Goal: Transaction & Acquisition: Book appointment/travel/reservation

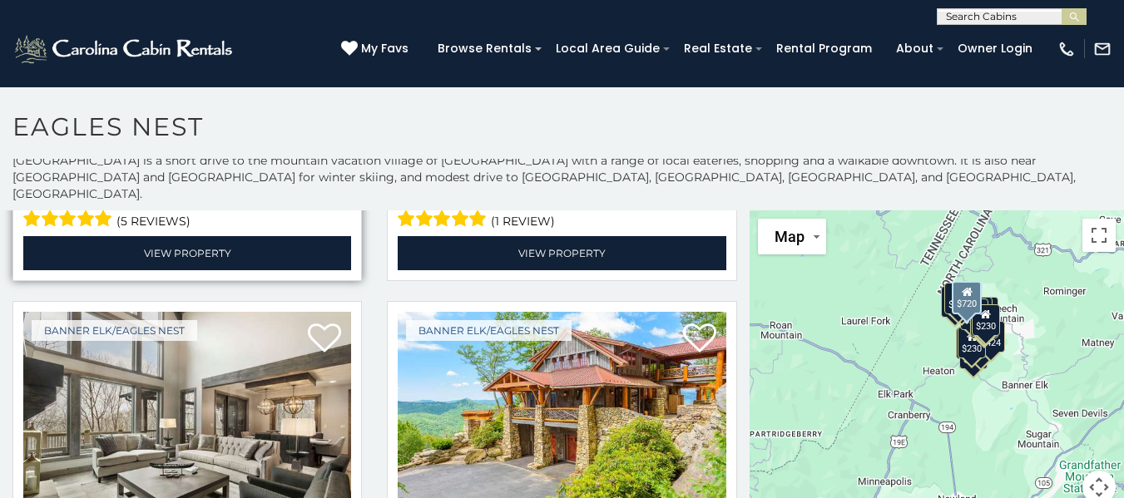
scroll to position [416, 0]
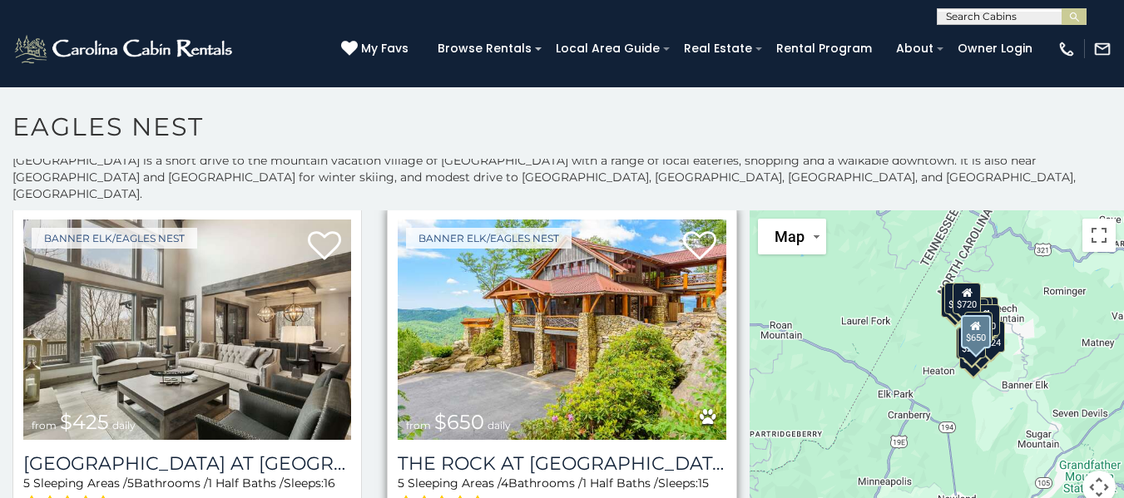
click at [601, 306] on img at bounding box center [562, 330] width 328 height 220
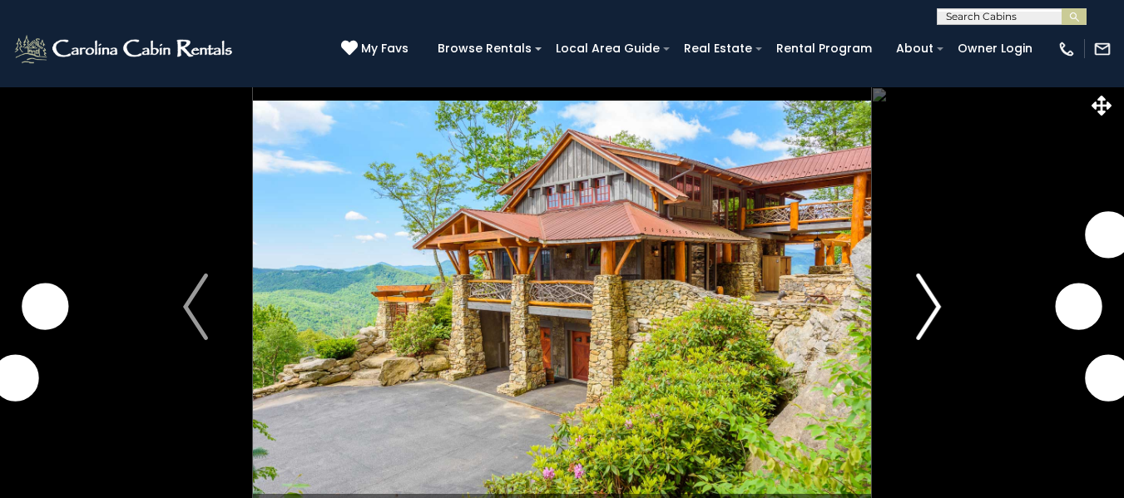
click at [946, 308] on button "Next" at bounding box center [928, 306] width 115 height 441
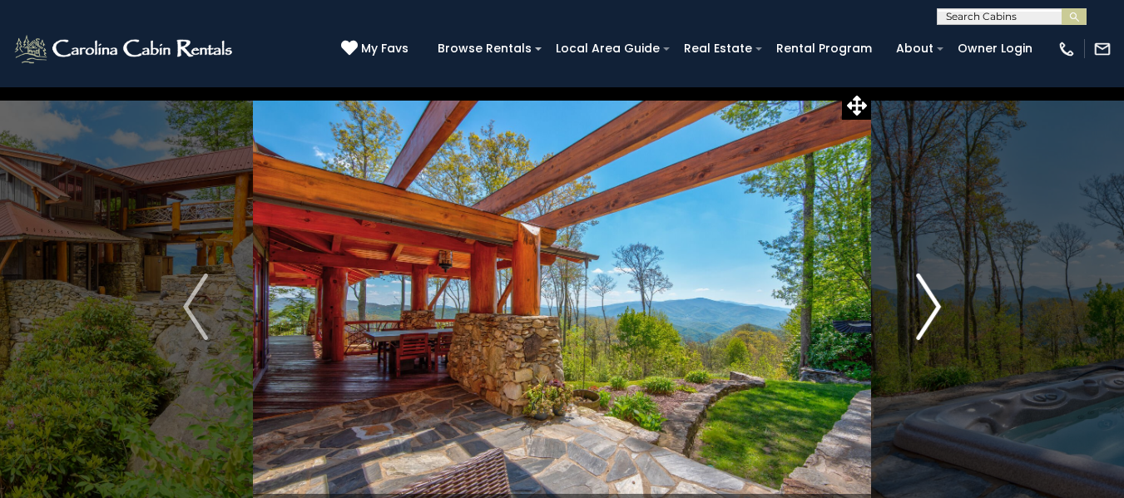
click at [922, 299] on img "Next" at bounding box center [928, 307] width 25 height 67
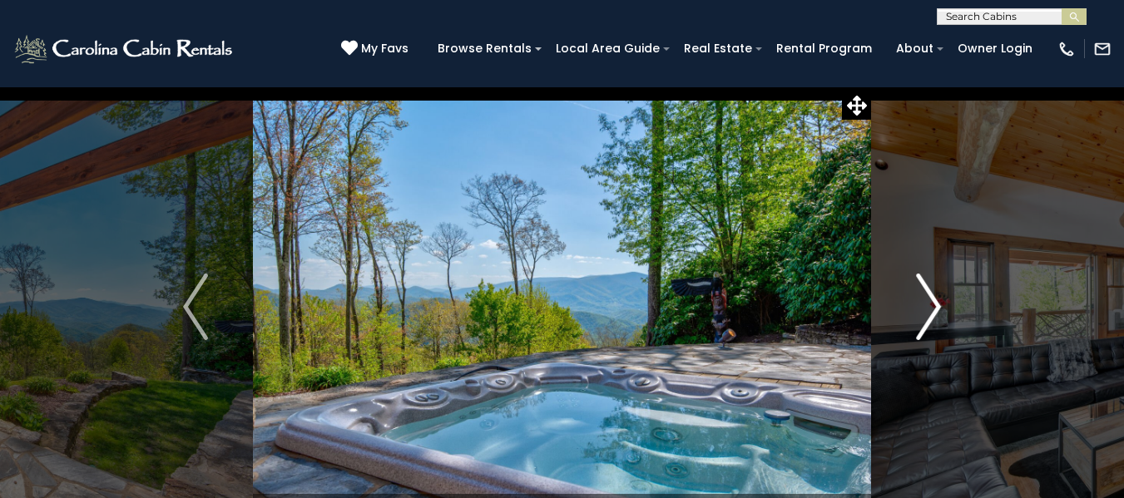
click at [922, 299] on img "Next" at bounding box center [928, 307] width 25 height 67
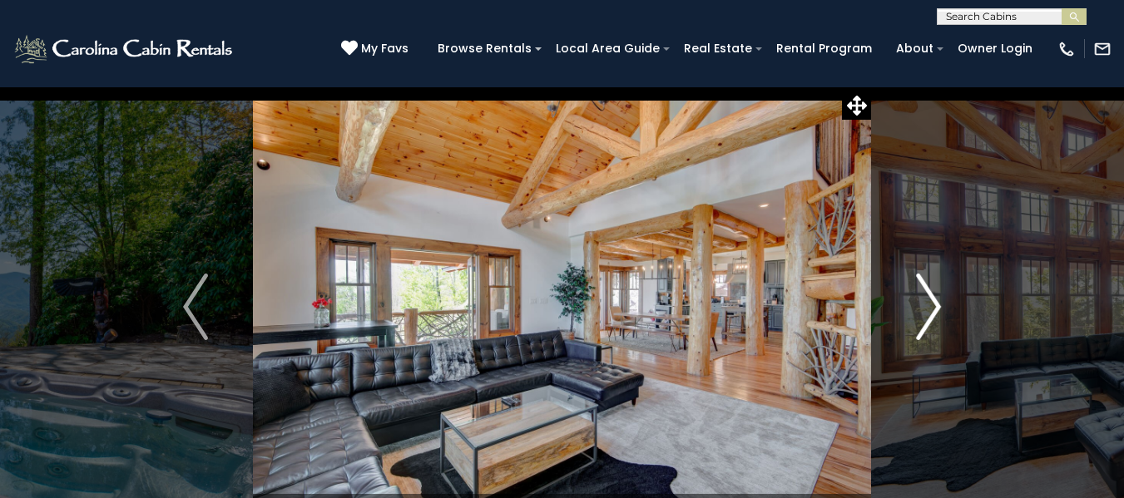
click at [922, 299] on img "Next" at bounding box center [928, 307] width 25 height 67
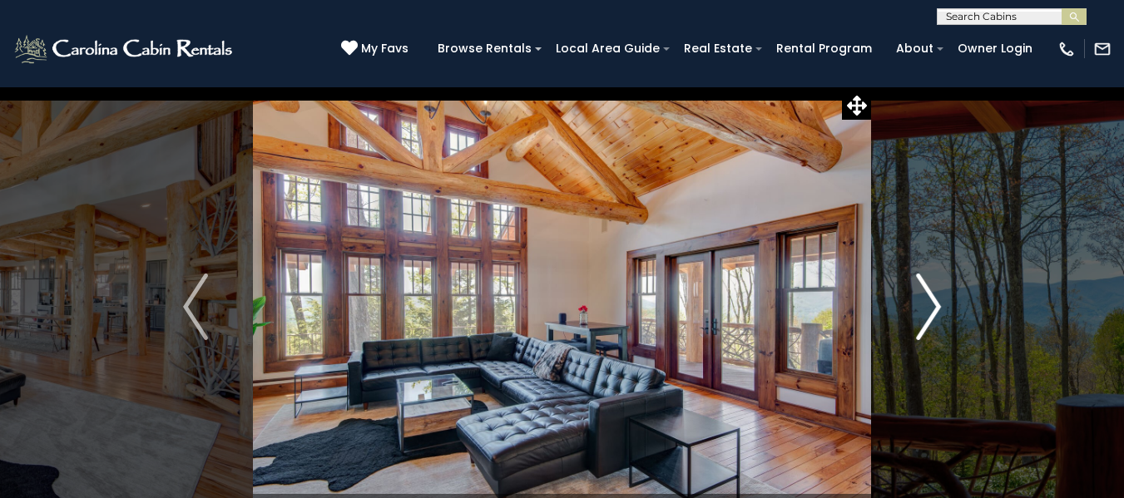
click at [922, 299] on img "Next" at bounding box center [928, 307] width 25 height 67
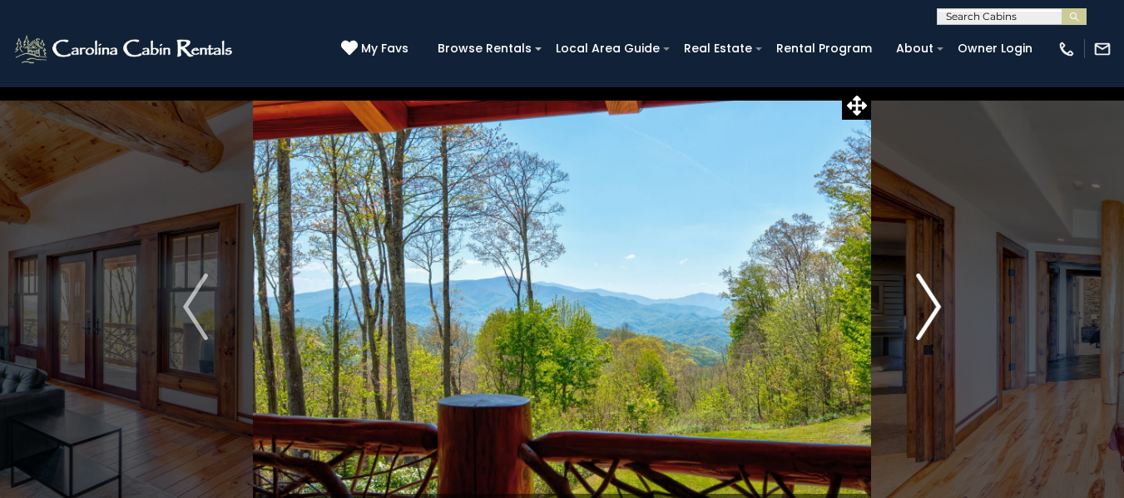
click at [922, 299] on img "Next" at bounding box center [928, 307] width 25 height 67
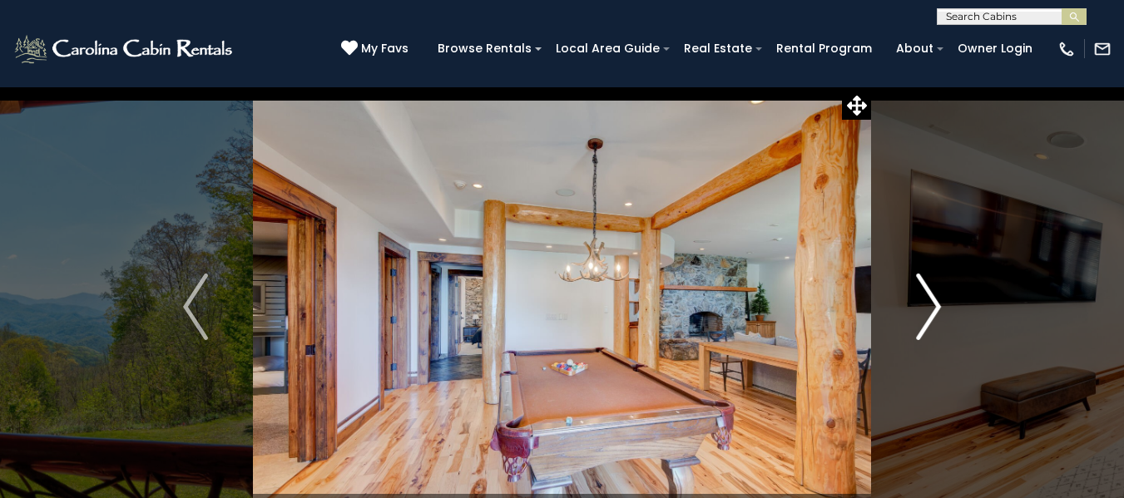
click at [922, 299] on img "Next" at bounding box center [928, 307] width 25 height 67
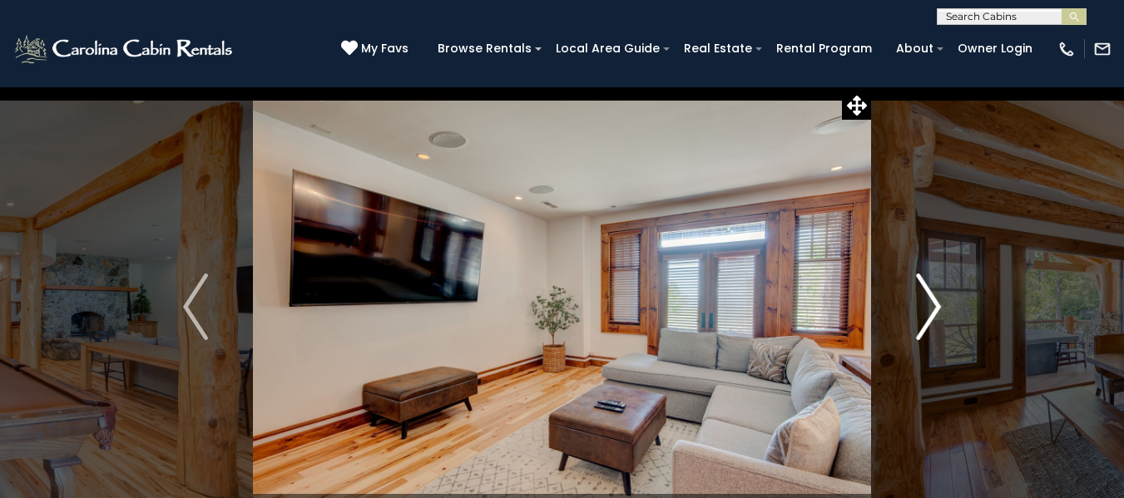
click at [928, 304] on img "Next" at bounding box center [928, 307] width 25 height 67
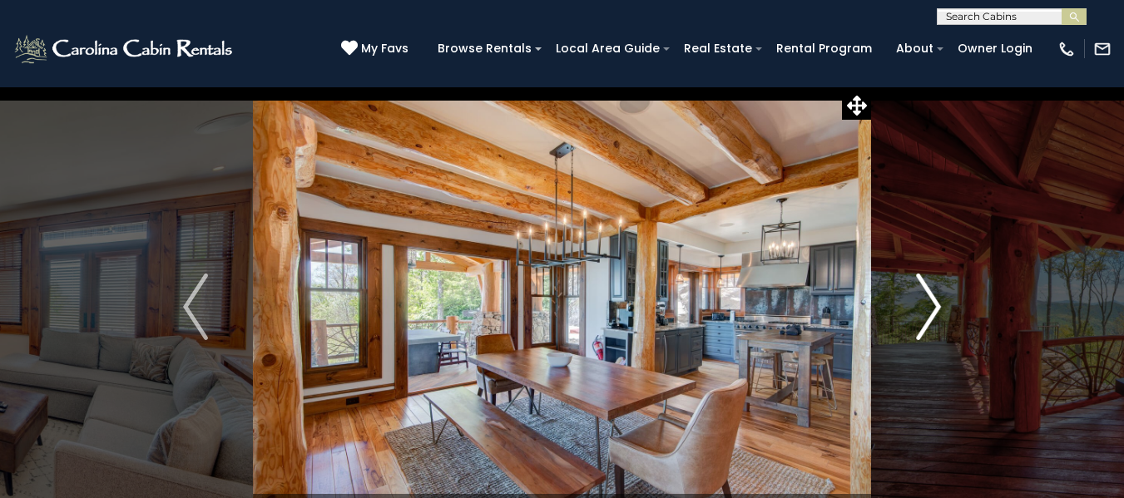
click at [928, 304] on img "Next" at bounding box center [928, 307] width 25 height 67
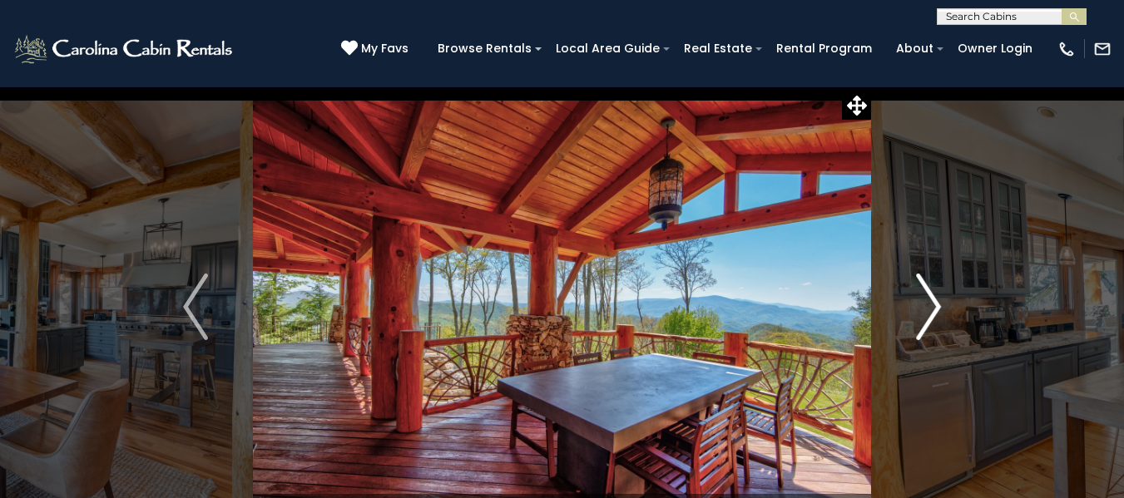
click at [928, 304] on img "Next" at bounding box center [928, 307] width 25 height 67
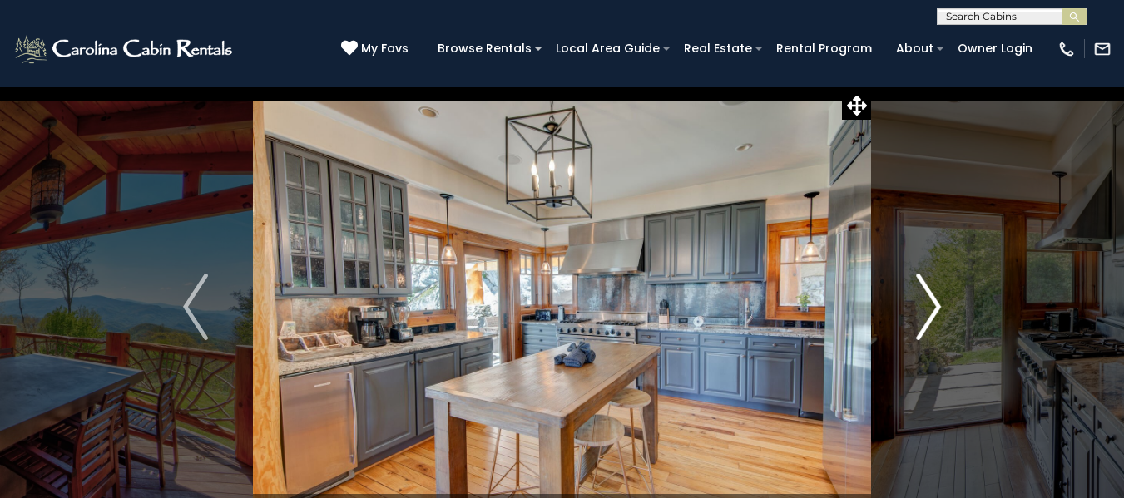
click at [928, 304] on img "Next" at bounding box center [928, 307] width 25 height 67
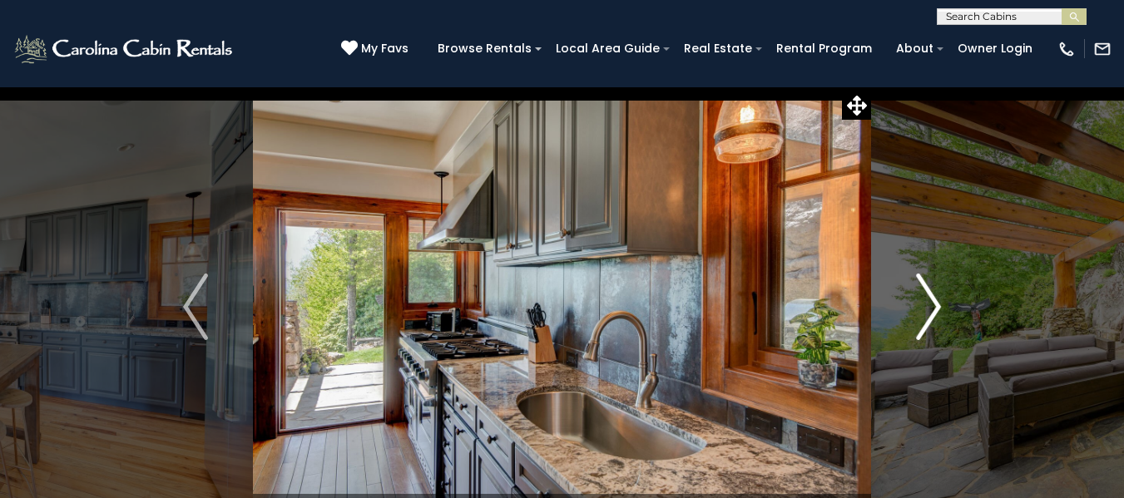
click at [928, 304] on img "Next" at bounding box center [928, 307] width 25 height 67
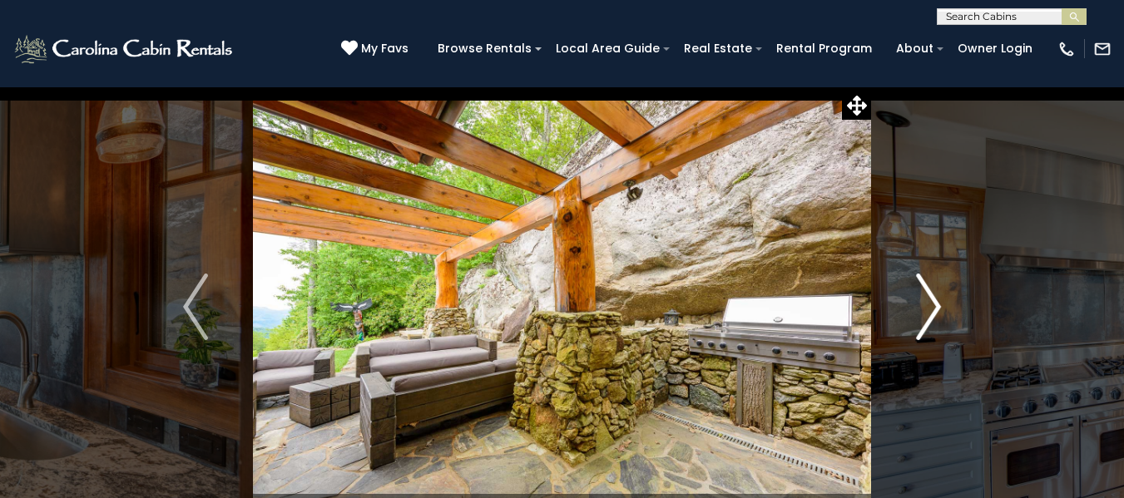
click at [928, 304] on img "Next" at bounding box center [928, 307] width 25 height 67
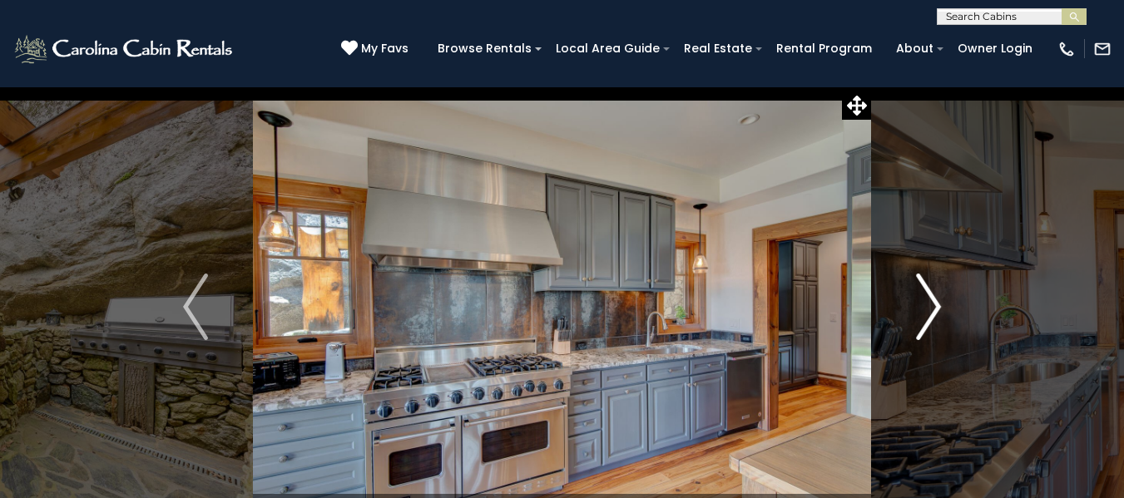
click at [928, 304] on img "Next" at bounding box center [928, 307] width 25 height 67
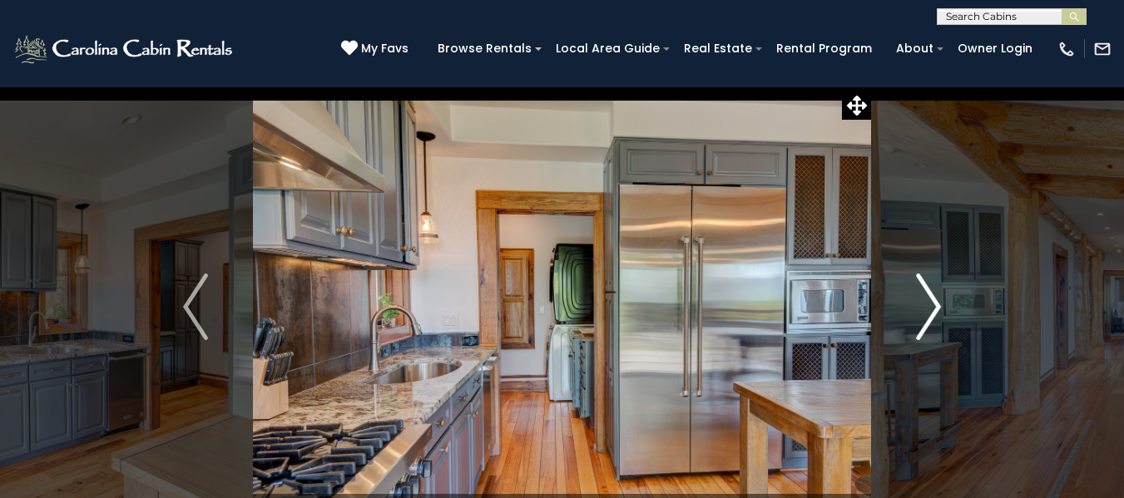
click at [928, 304] on img "Next" at bounding box center [928, 307] width 25 height 67
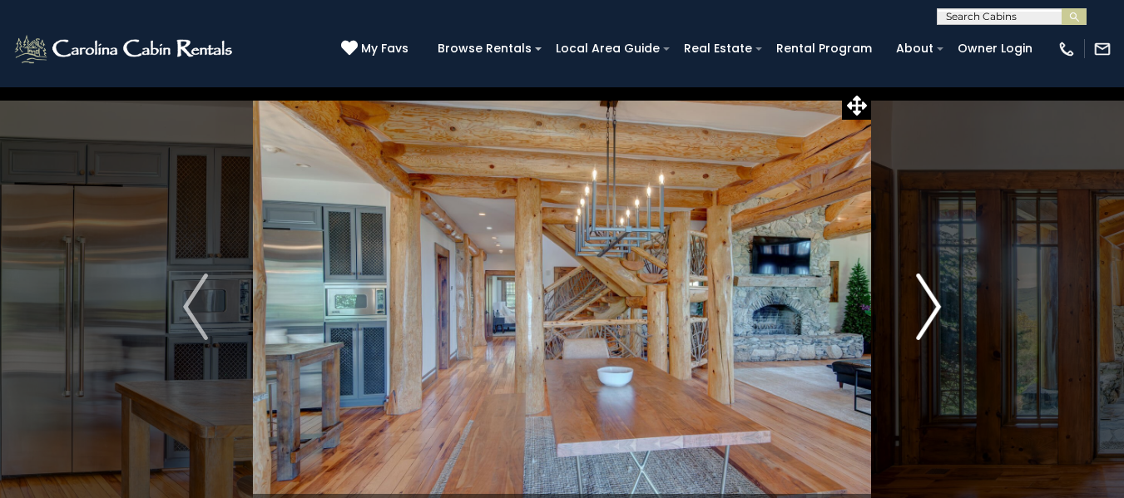
click at [928, 304] on img "Next" at bounding box center [928, 307] width 25 height 67
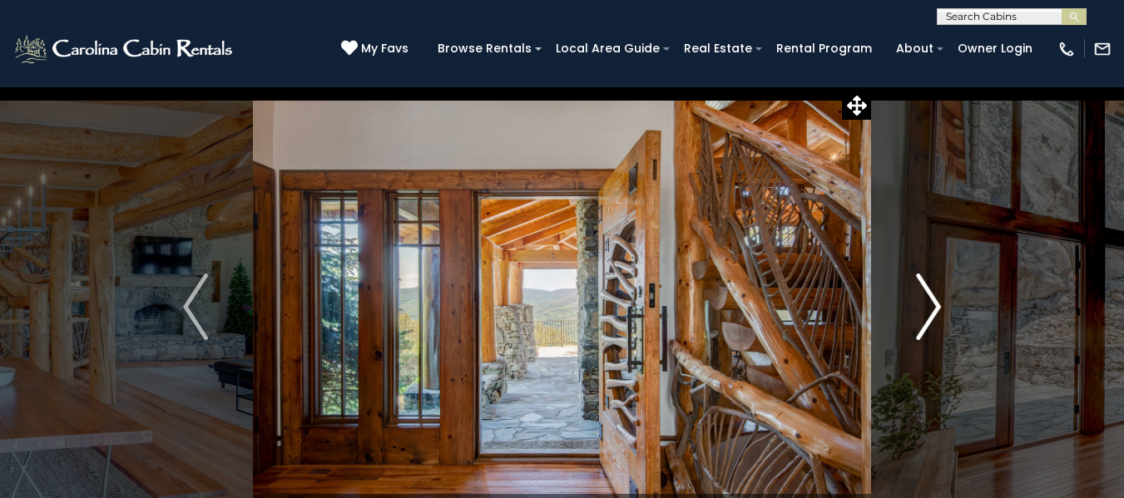
click at [928, 304] on img "Next" at bounding box center [928, 307] width 25 height 67
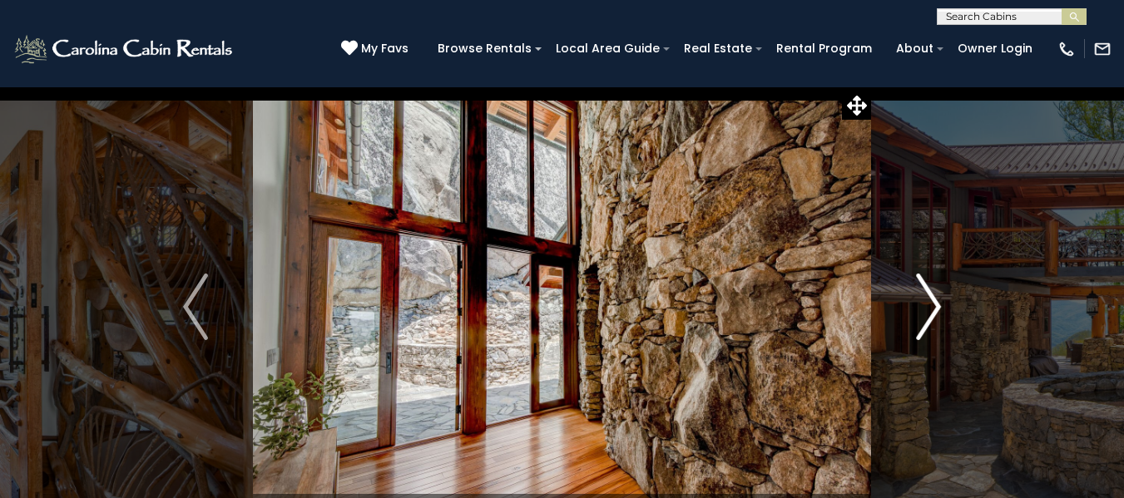
click at [928, 304] on img "Next" at bounding box center [928, 307] width 25 height 67
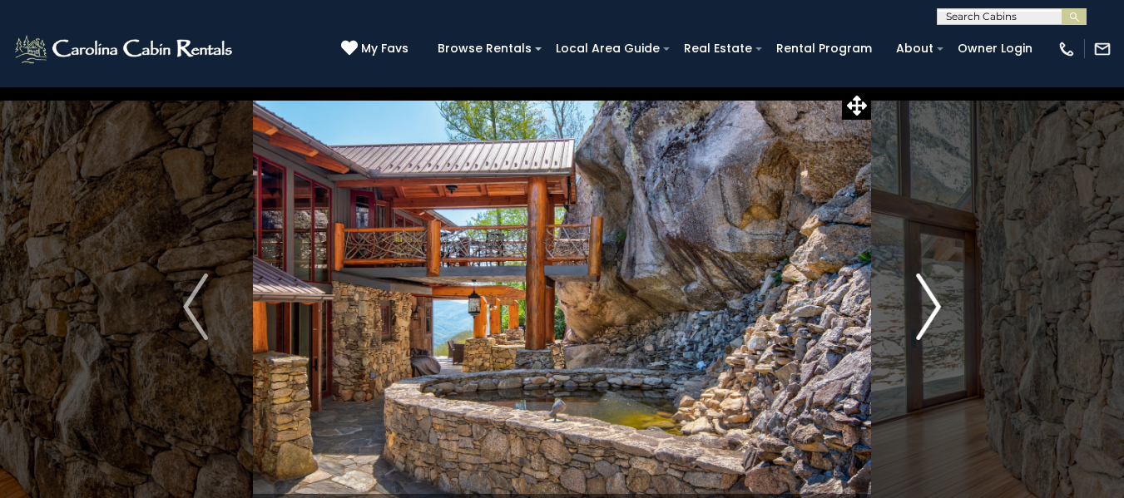
click at [928, 304] on img "Next" at bounding box center [928, 307] width 25 height 67
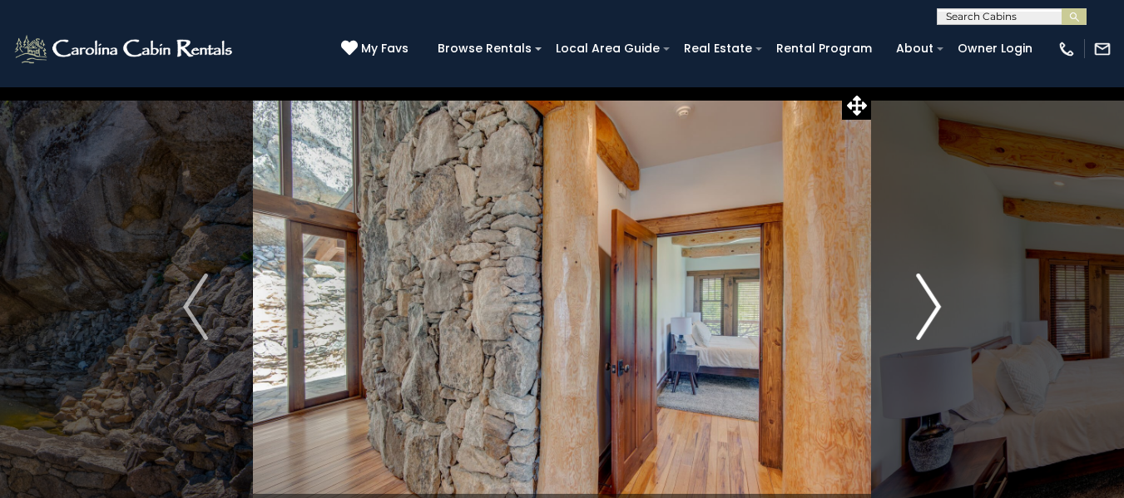
click at [928, 304] on img "Next" at bounding box center [928, 307] width 25 height 67
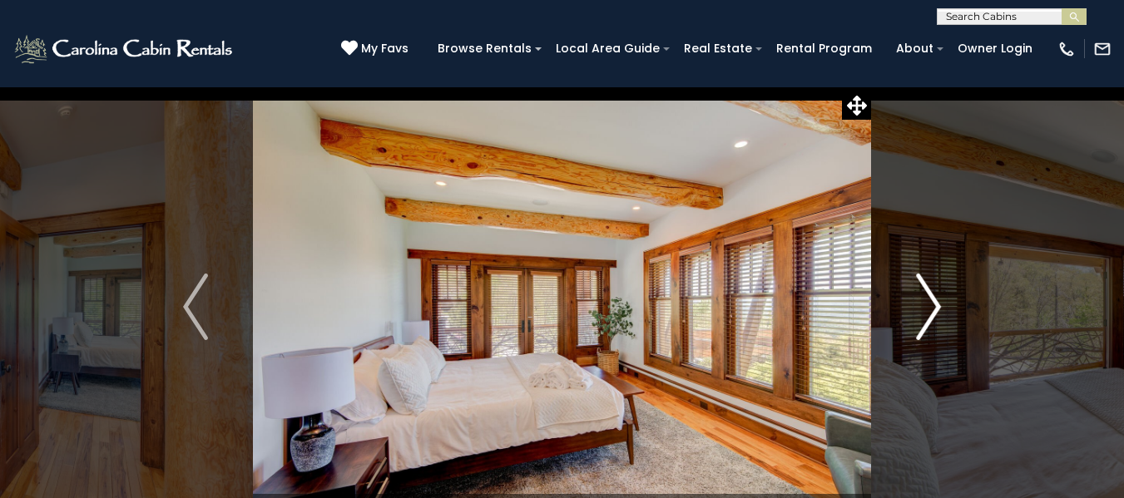
click at [928, 304] on img "Next" at bounding box center [928, 307] width 25 height 67
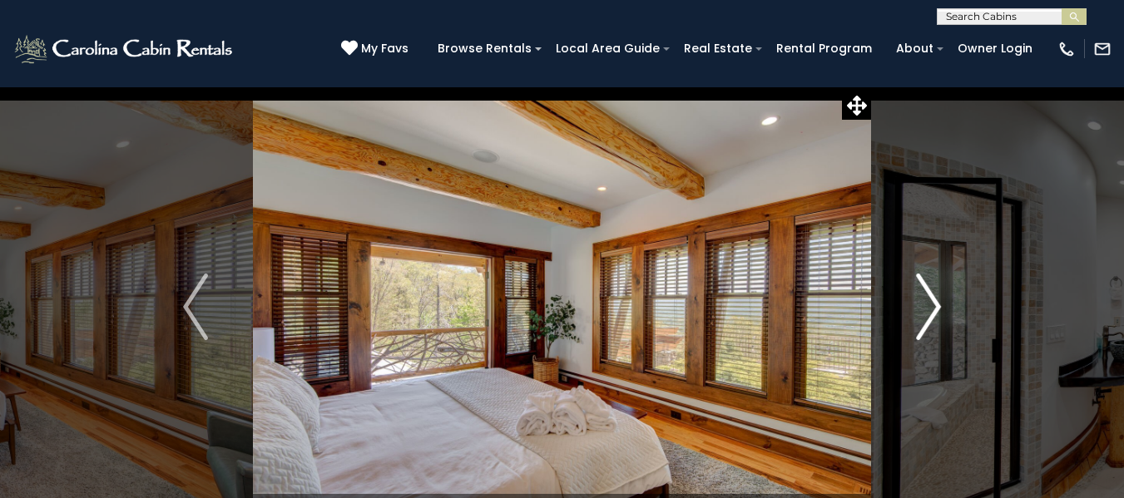
click at [928, 304] on img "Next" at bounding box center [928, 307] width 25 height 67
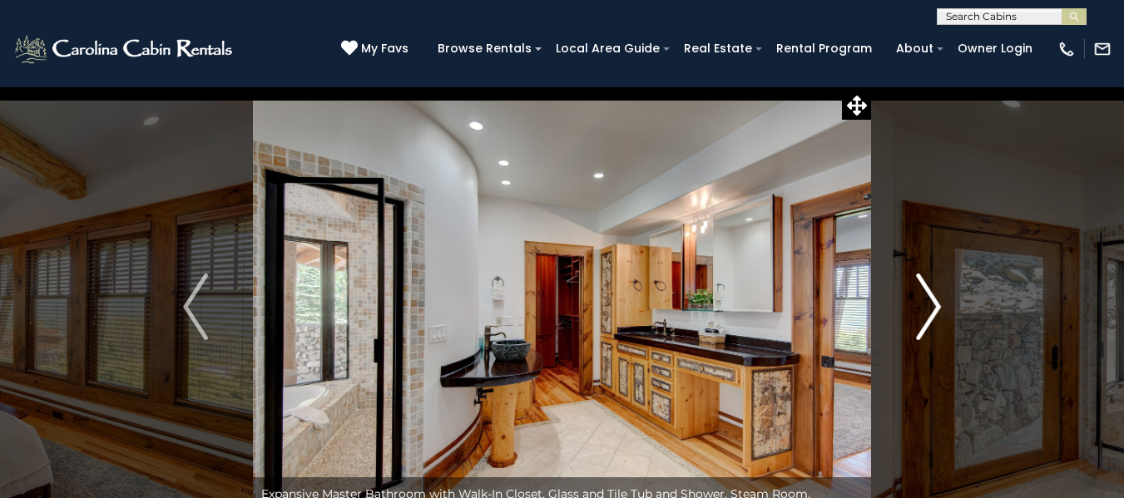
click at [928, 304] on img "Next" at bounding box center [928, 307] width 25 height 67
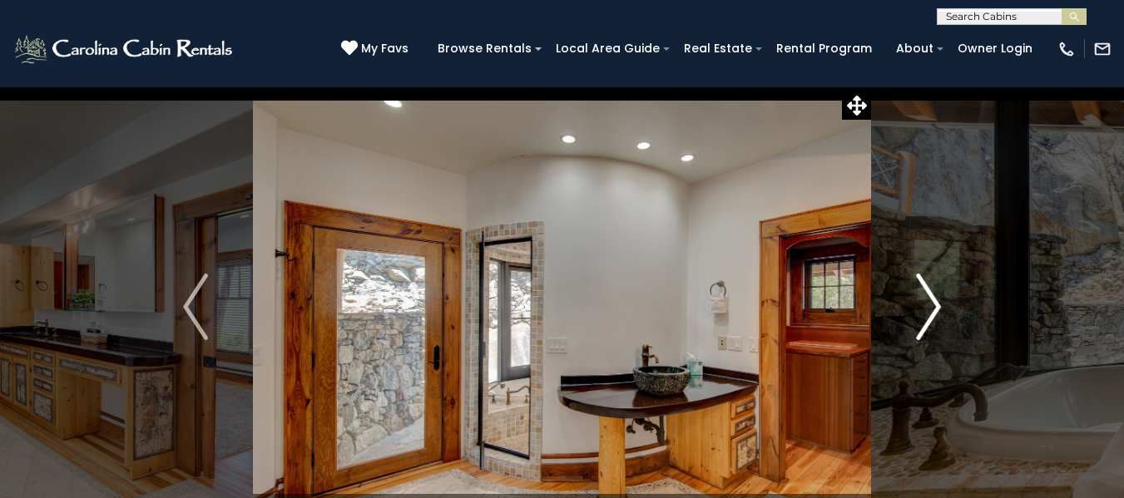
click at [928, 304] on img "Next" at bounding box center [928, 307] width 25 height 67
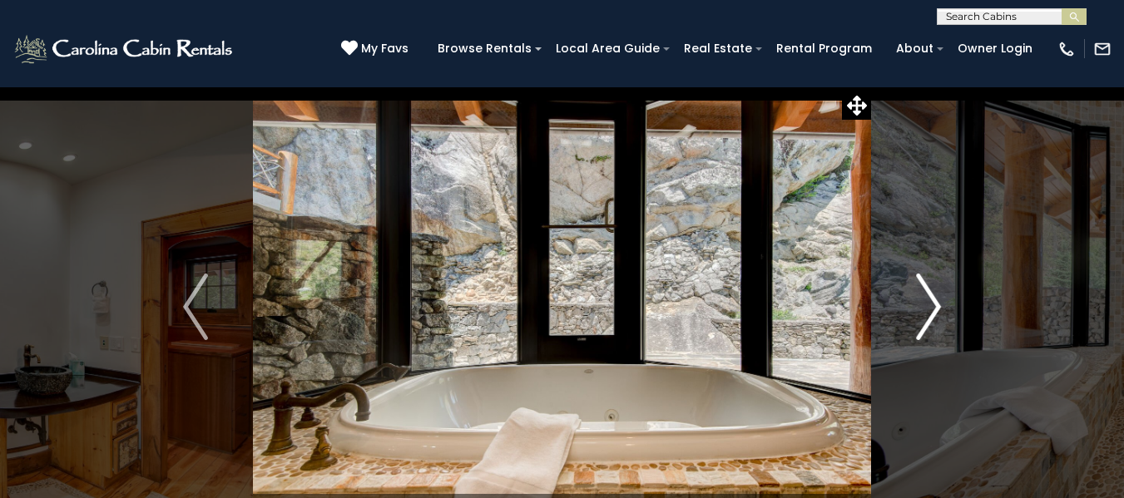
click at [928, 304] on img "Next" at bounding box center [928, 307] width 25 height 67
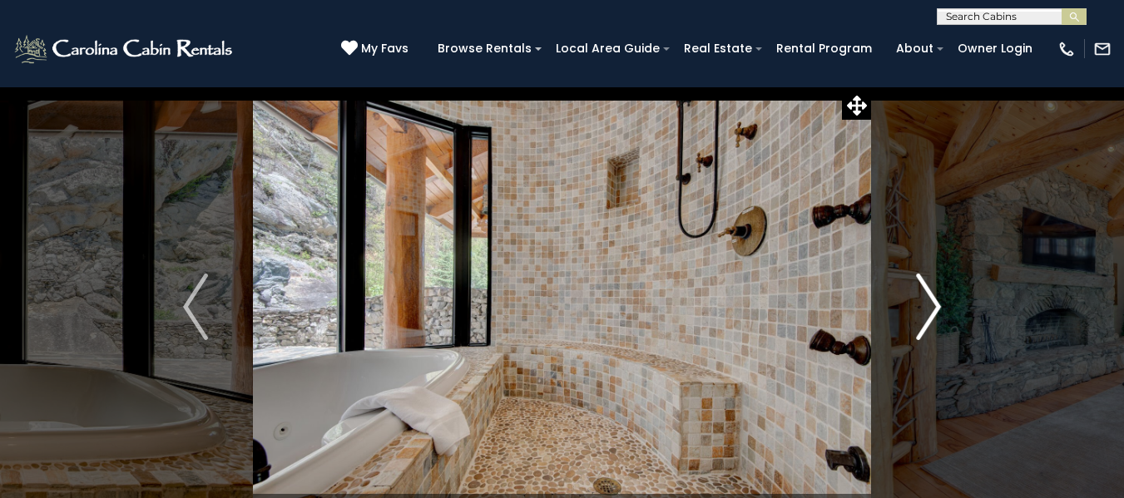
click at [928, 304] on img "Next" at bounding box center [928, 307] width 25 height 67
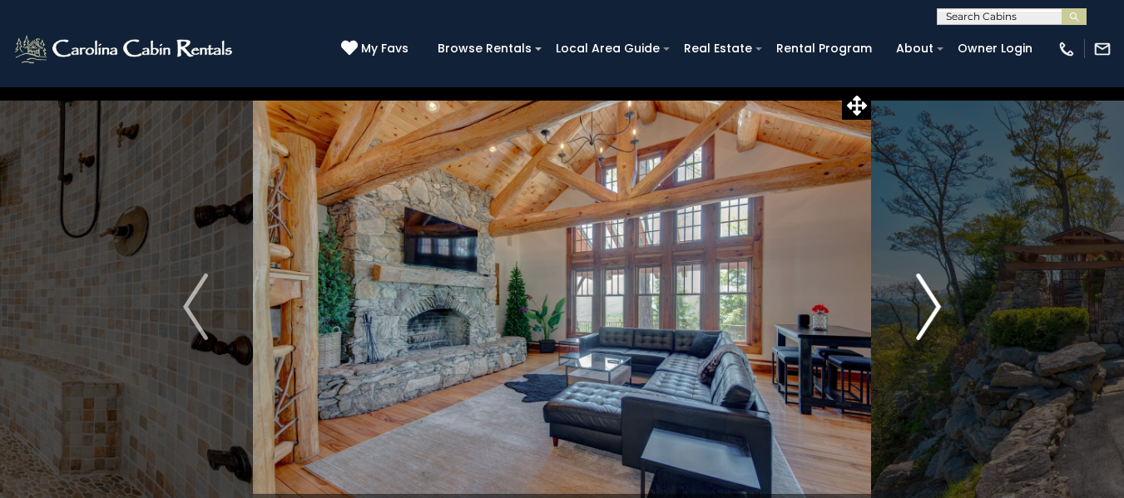
click at [928, 304] on img "Next" at bounding box center [928, 307] width 25 height 67
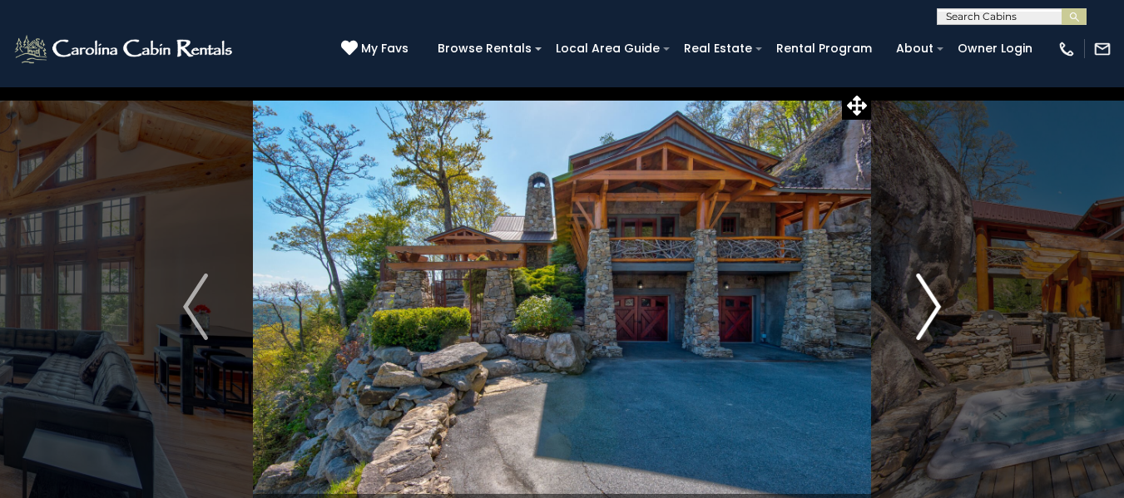
click at [928, 304] on img "Next" at bounding box center [928, 307] width 25 height 67
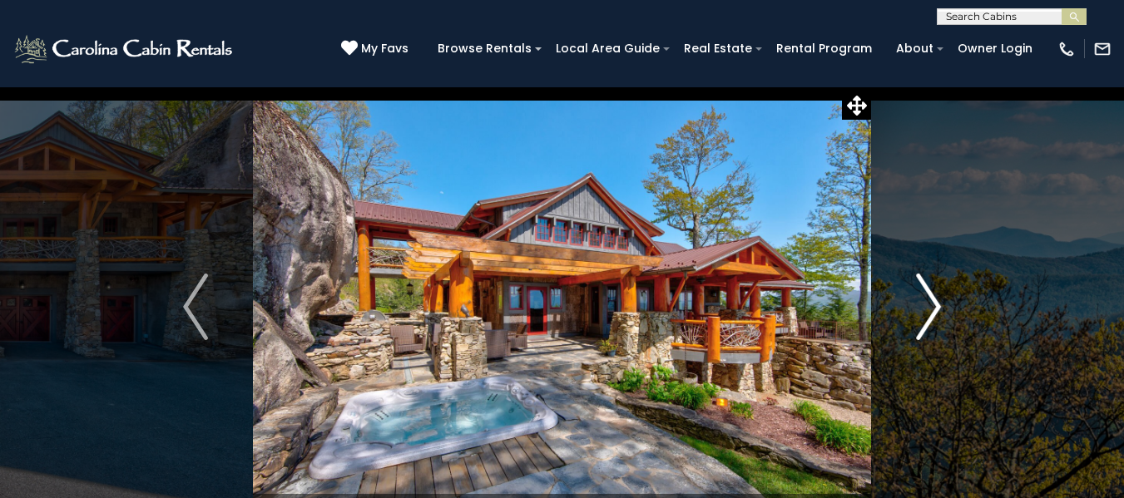
click at [928, 304] on img "Next" at bounding box center [928, 307] width 25 height 67
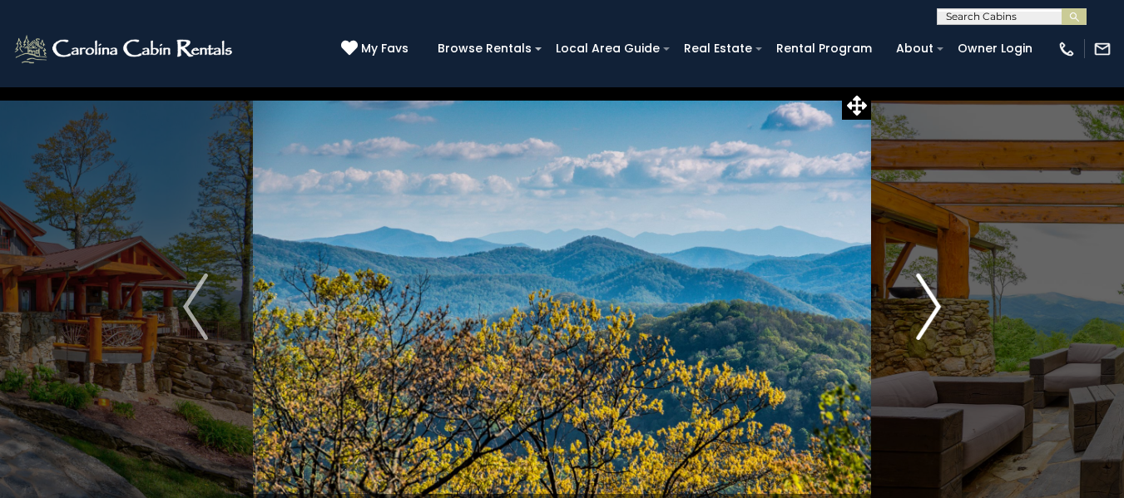
click at [928, 304] on img "Next" at bounding box center [928, 307] width 25 height 67
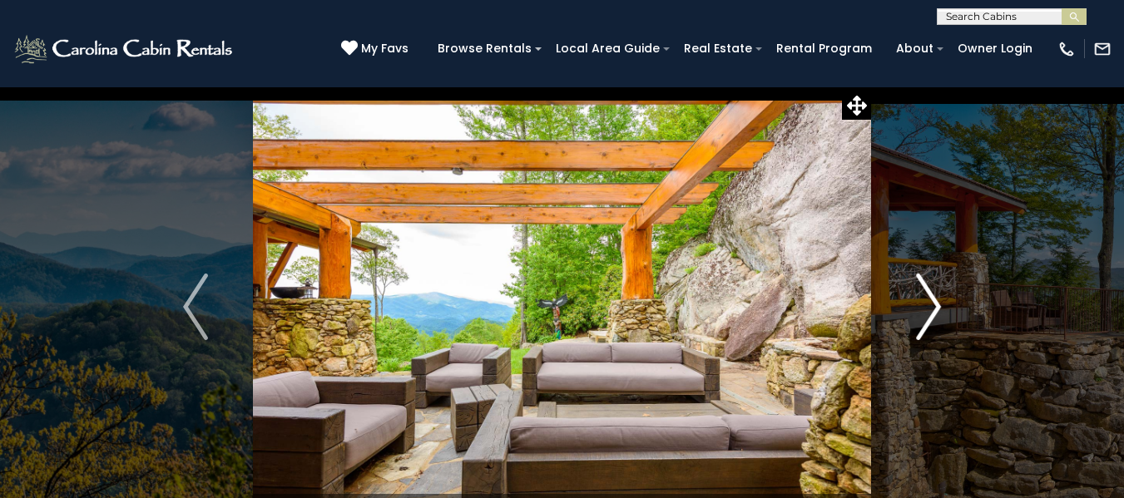
click at [928, 304] on img "Next" at bounding box center [928, 307] width 25 height 67
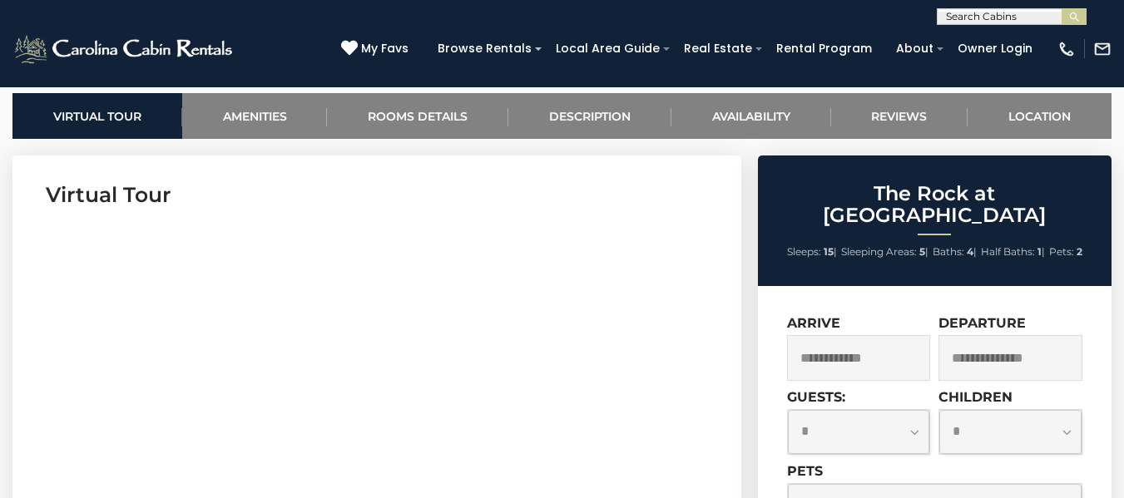
scroll to position [665, 0]
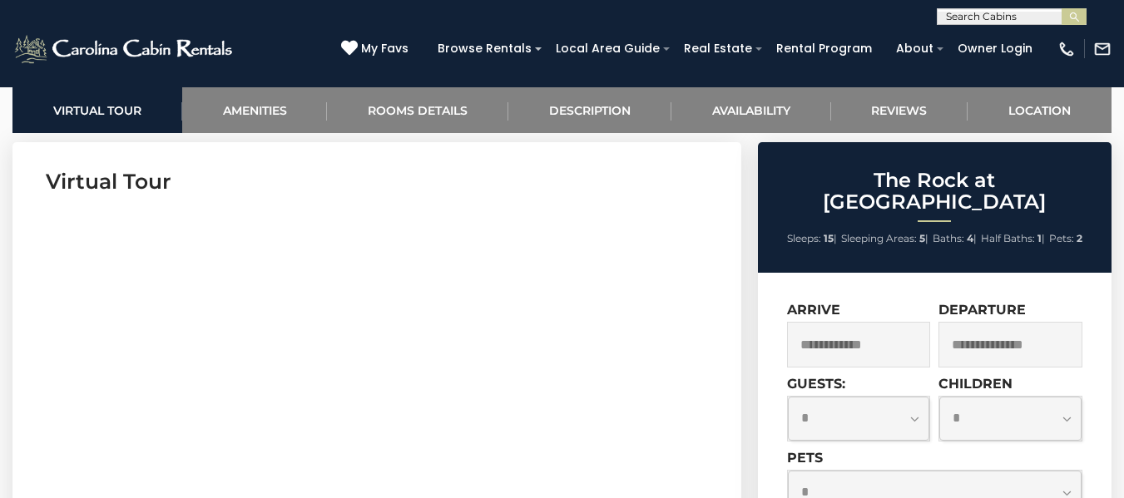
click at [881, 334] on input "text" at bounding box center [859, 345] width 144 height 46
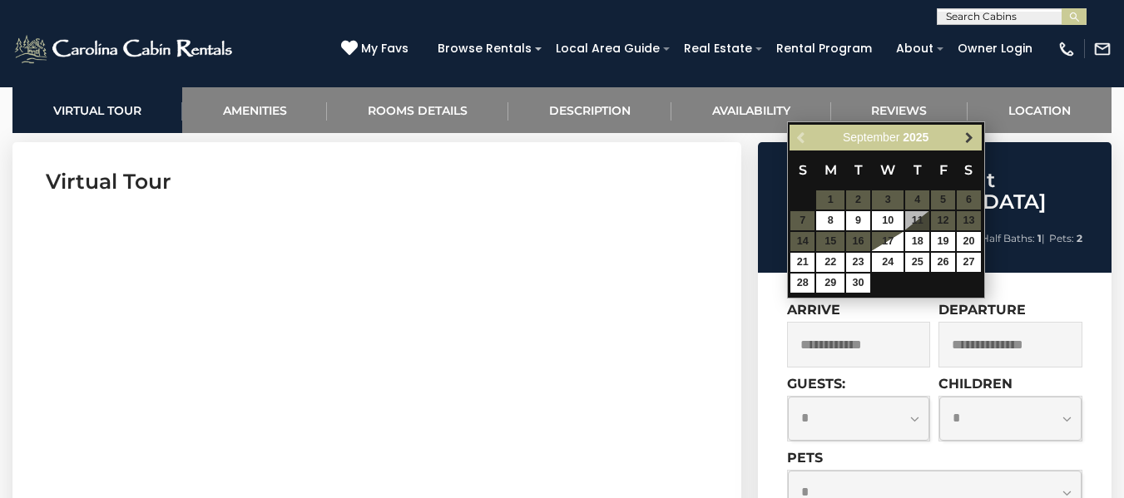
click at [975, 139] on span "Next" at bounding box center [968, 137] width 13 height 13
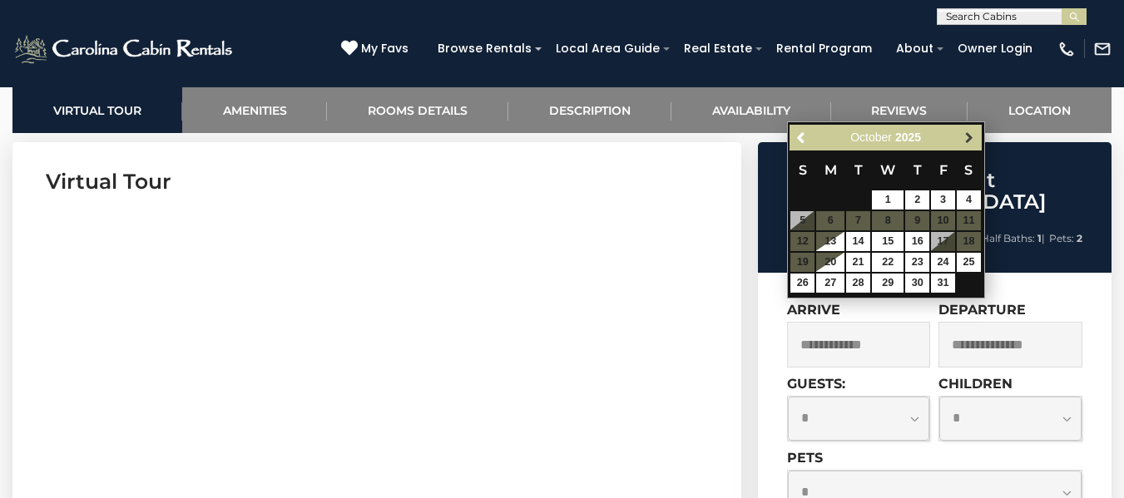
click at [972, 137] on span "Next" at bounding box center [968, 137] width 13 height 13
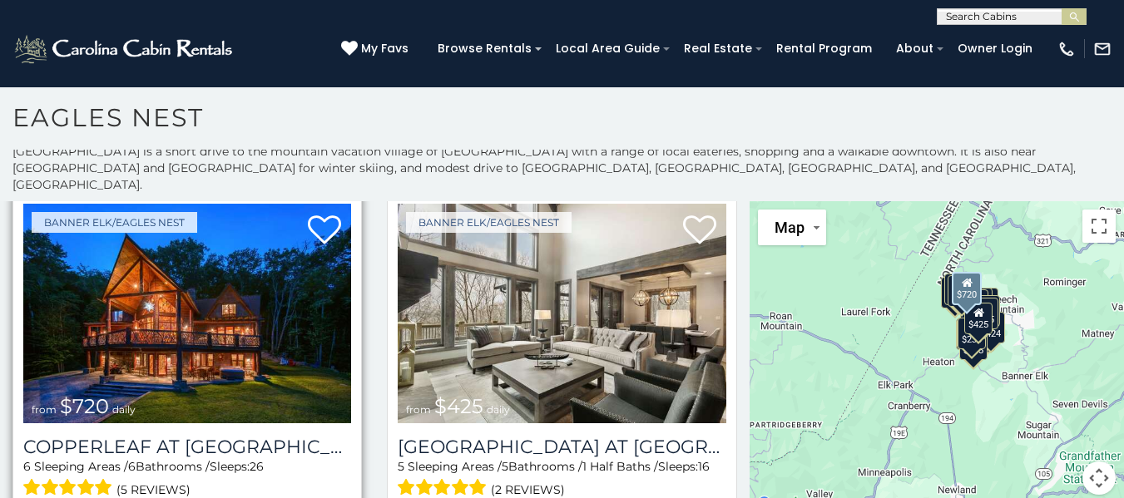
scroll to position [83, 0]
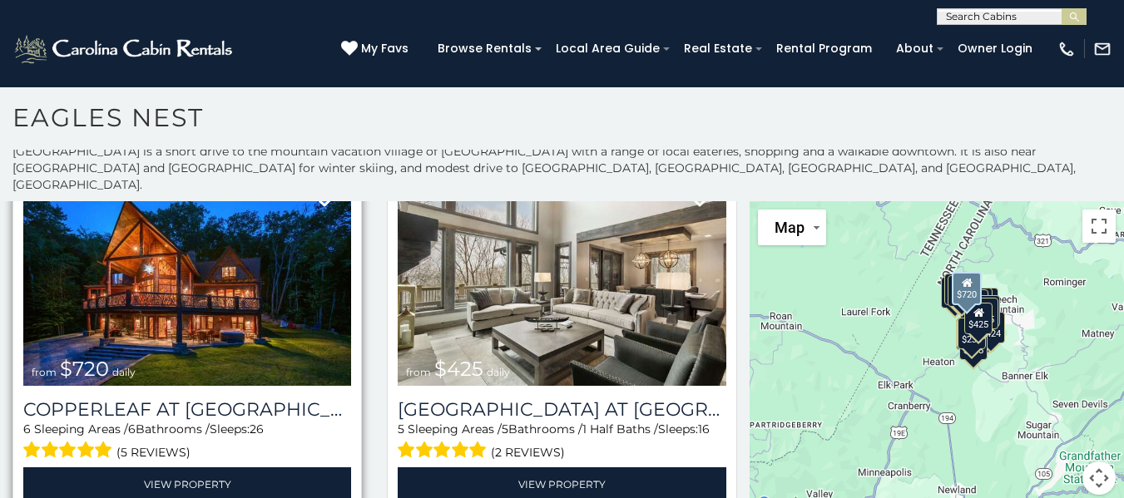
click at [236, 297] on img at bounding box center [187, 276] width 328 height 220
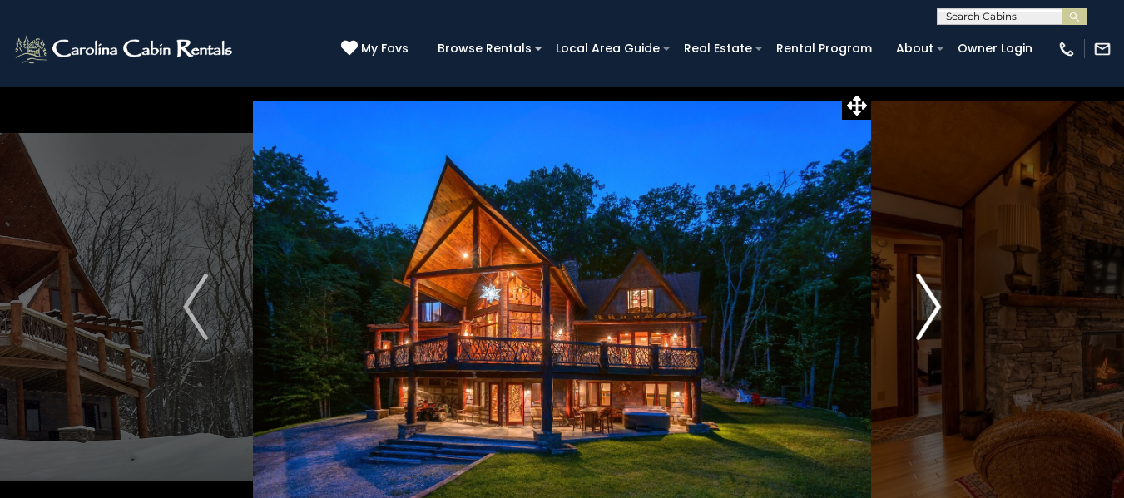
click at [930, 309] on img "Next" at bounding box center [928, 307] width 25 height 67
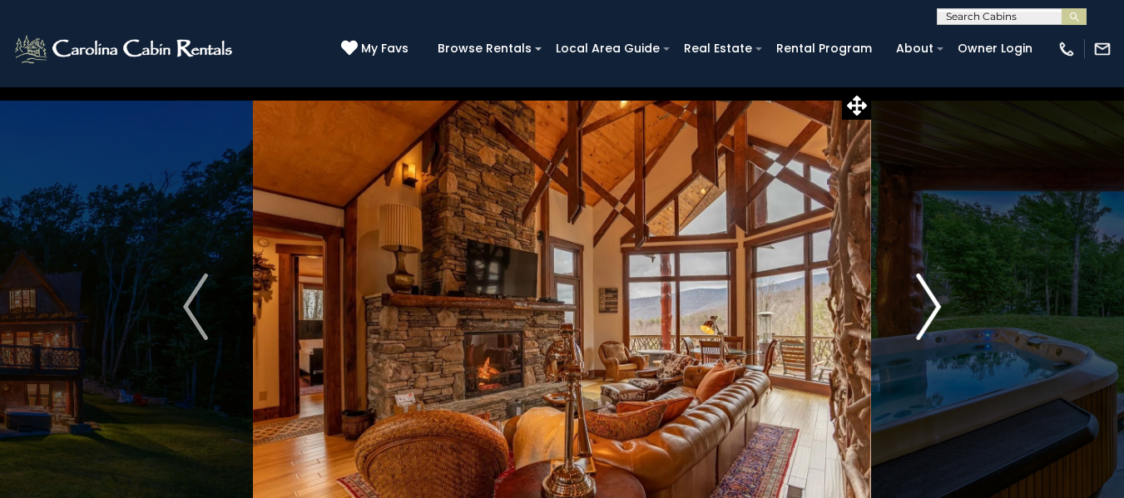
click at [930, 309] on img "Next" at bounding box center [928, 307] width 25 height 67
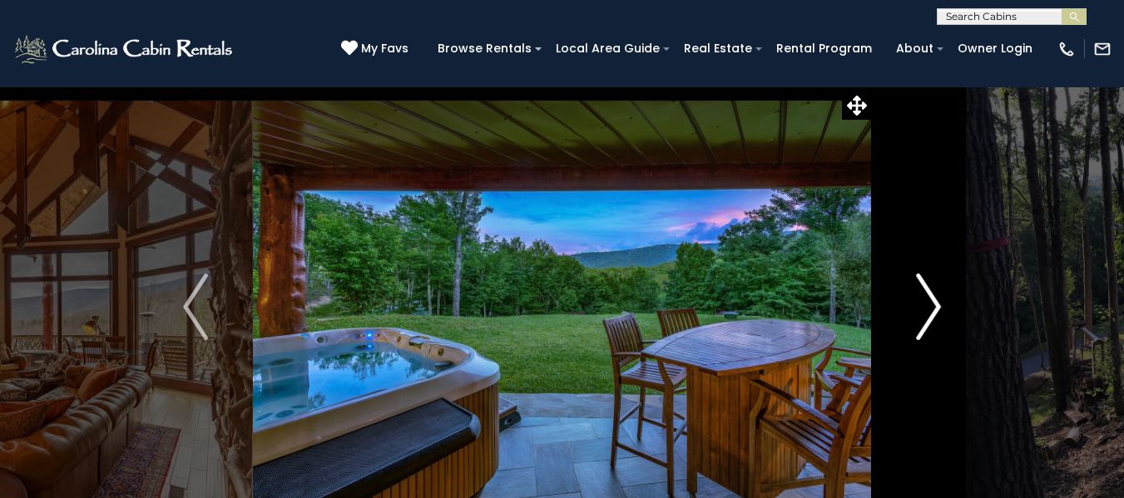
click at [930, 309] on img "Next" at bounding box center [928, 307] width 25 height 67
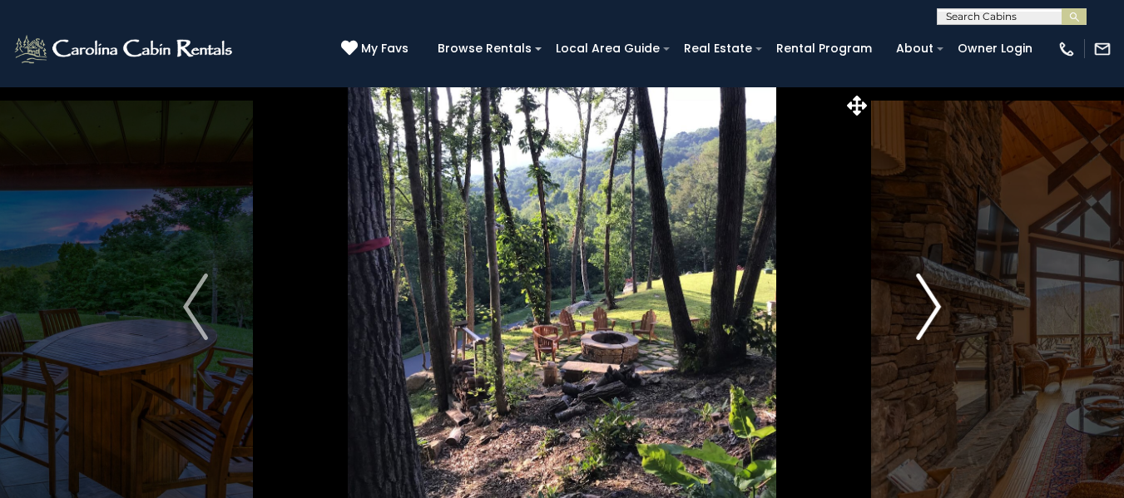
click at [930, 309] on img "Next" at bounding box center [928, 307] width 25 height 67
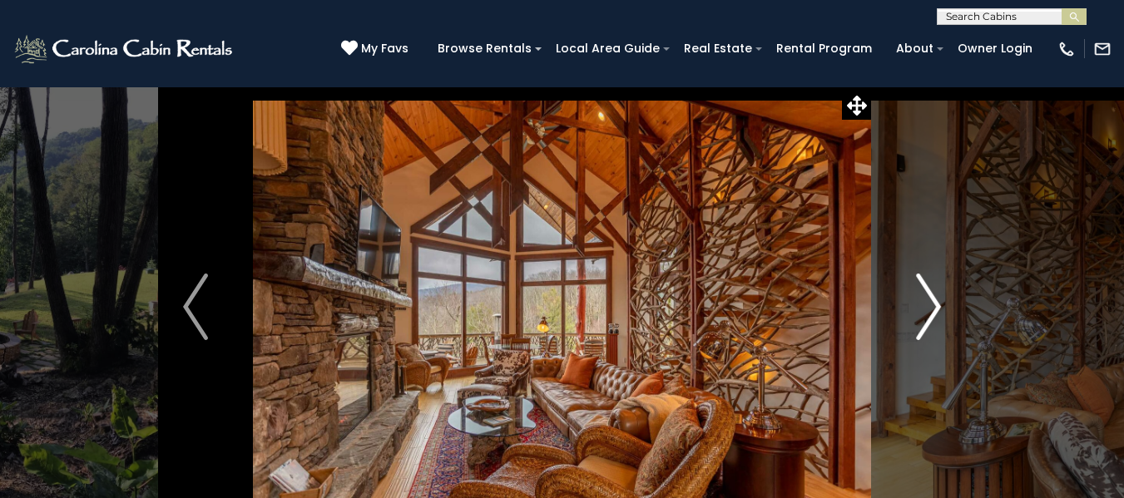
click at [930, 309] on img "Next" at bounding box center [928, 307] width 25 height 67
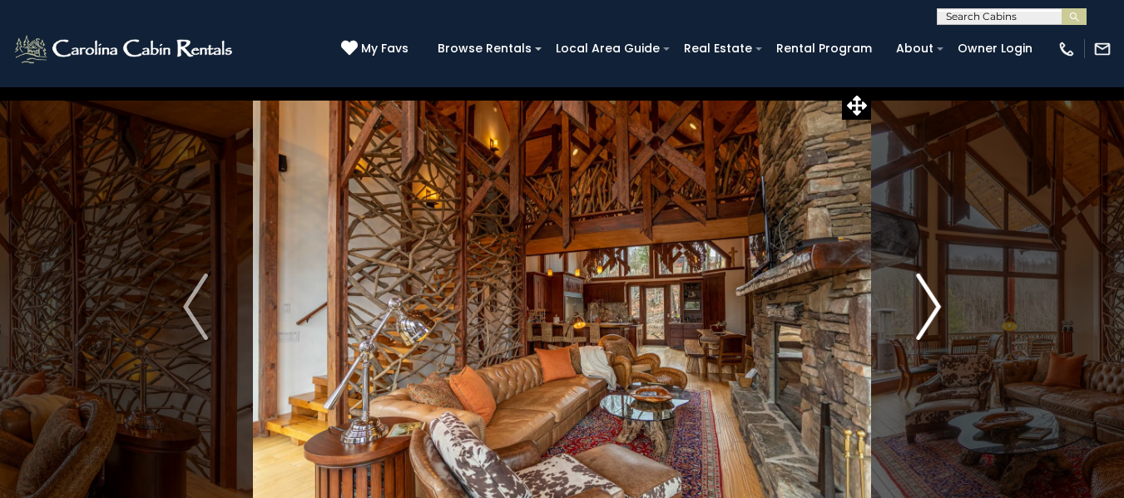
click at [930, 309] on img "Next" at bounding box center [928, 307] width 25 height 67
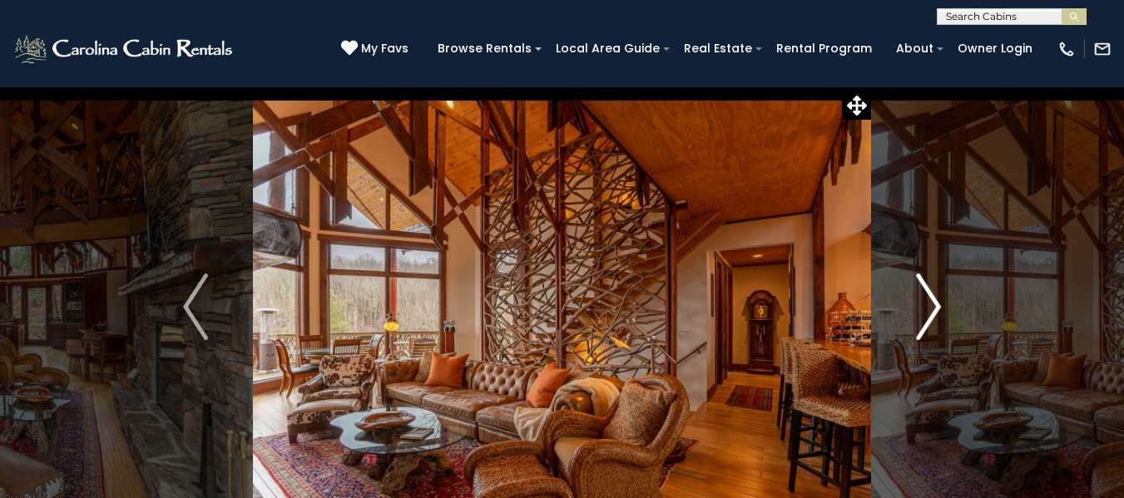
click at [930, 309] on img "Next" at bounding box center [928, 307] width 25 height 67
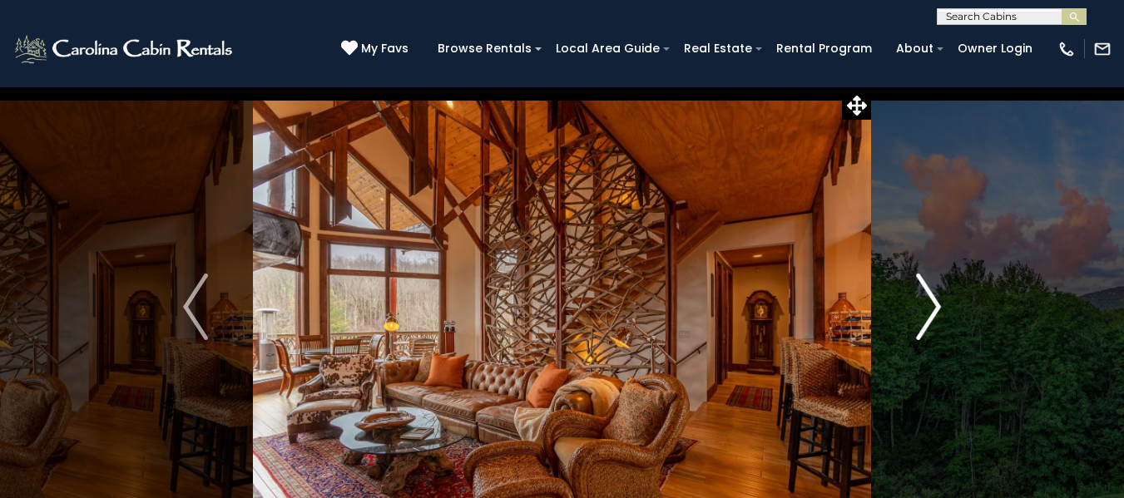
click at [930, 309] on img "Next" at bounding box center [928, 307] width 25 height 67
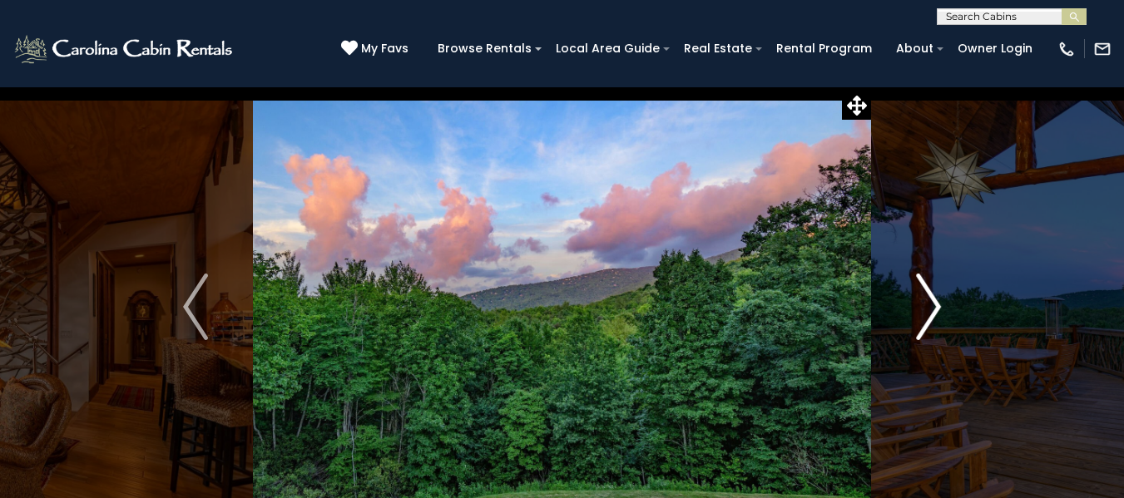
click at [930, 309] on img "Next" at bounding box center [928, 307] width 25 height 67
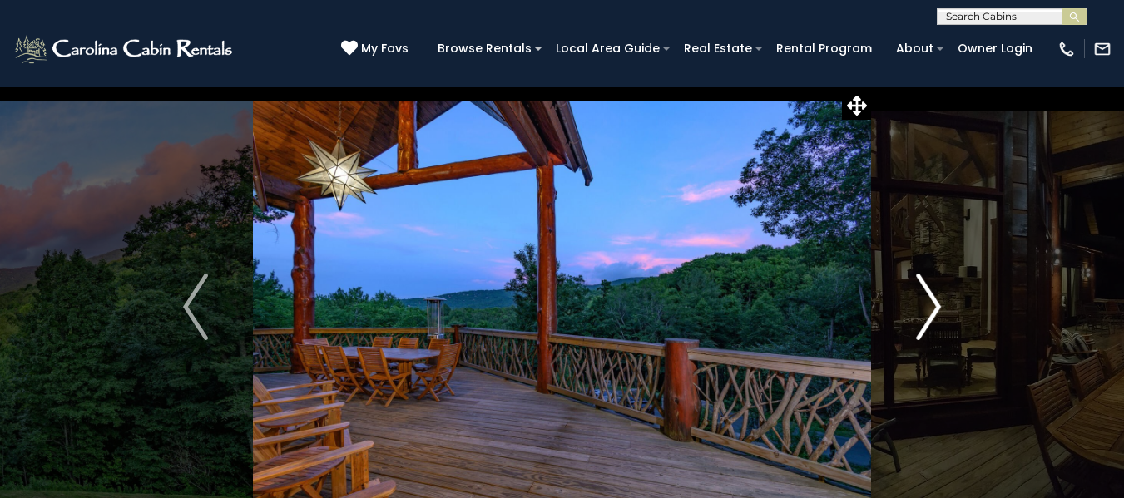
click at [930, 309] on img "Next" at bounding box center [928, 307] width 25 height 67
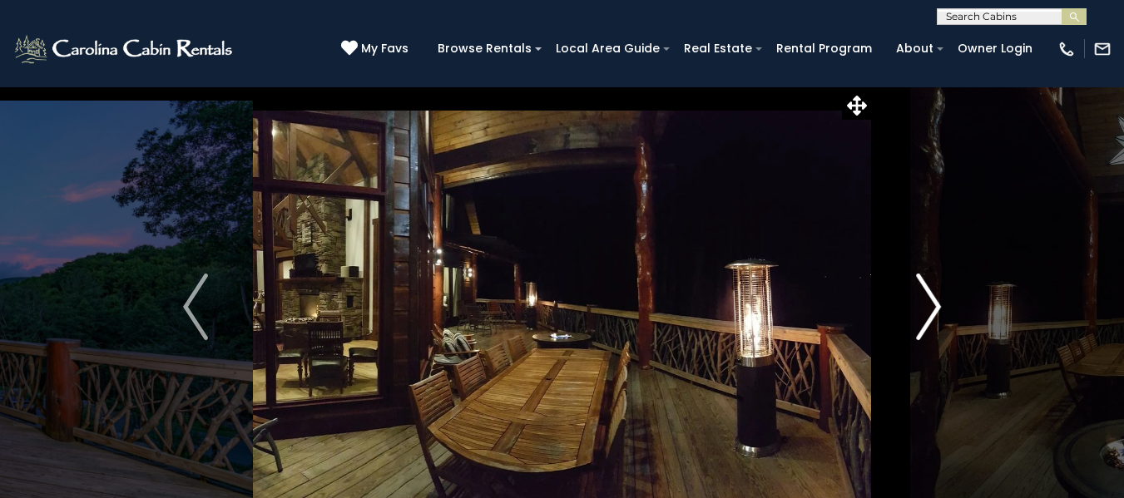
click at [930, 309] on img "Next" at bounding box center [928, 307] width 25 height 67
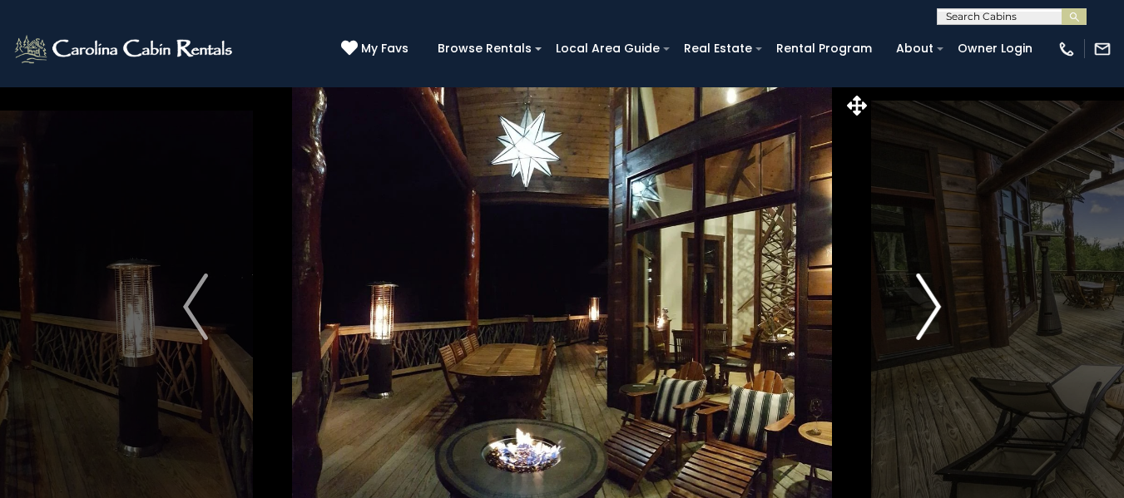
click at [930, 309] on img "Next" at bounding box center [928, 307] width 25 height 67
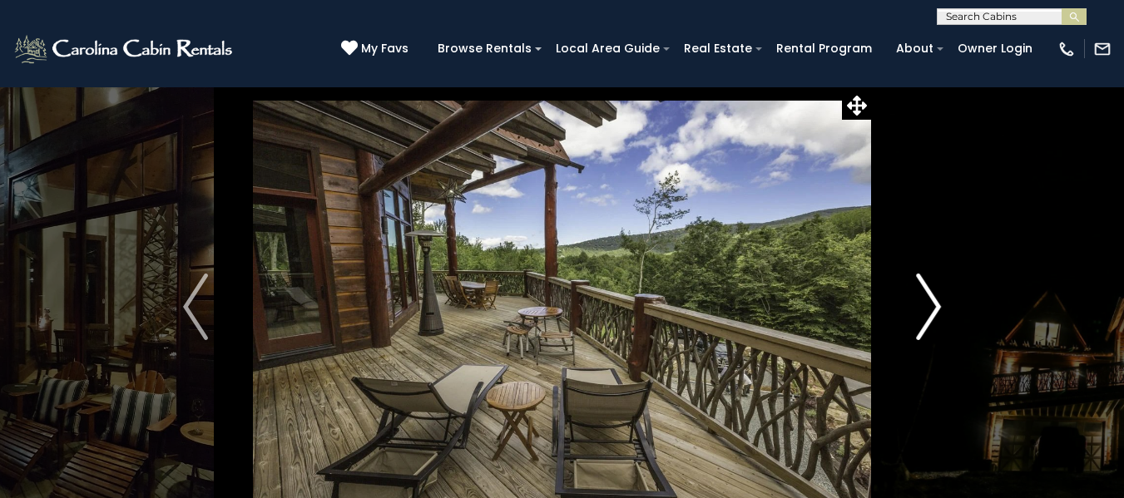
click at [930, 309] on img "Next" at bounding box center [928, 307] width 25 height 67
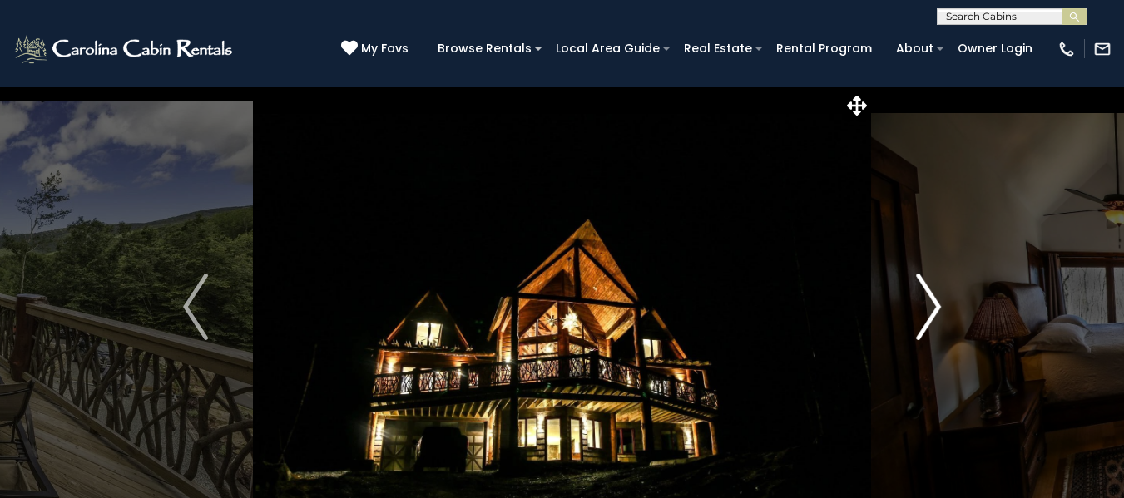
click at [930, 309] on img "Next" at bounding box center [928, 307] width 25 height 67
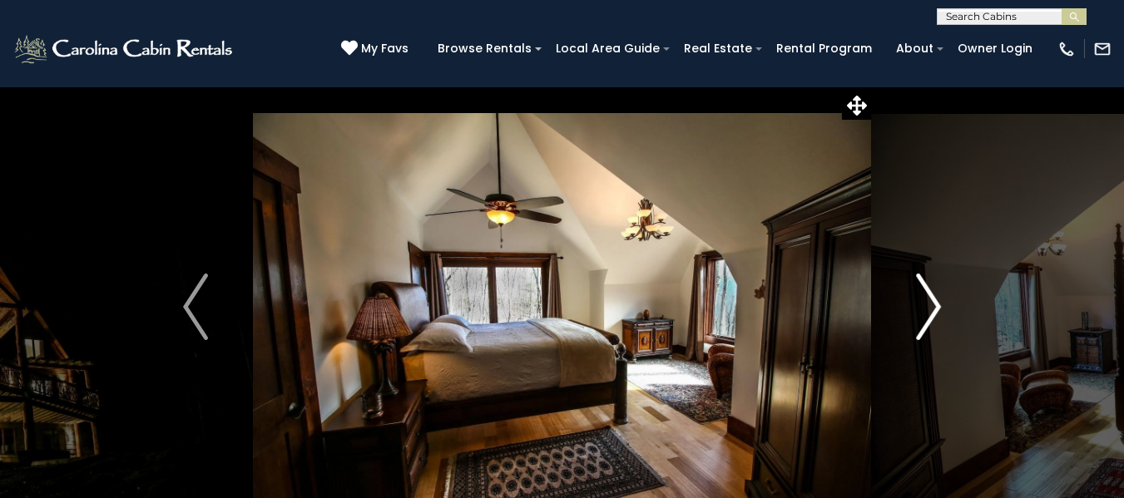
click at [930, 309] on img "Next" at bounding box center [928, 307] width 25 height 67
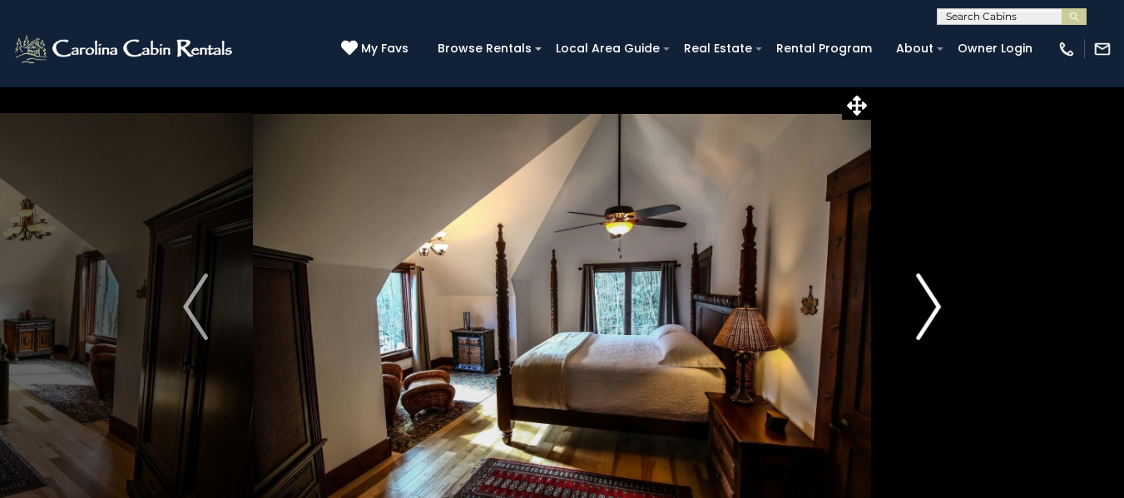
click at [930, 309] on img "Next" at bounding box center [928, 307] width 25 height 67
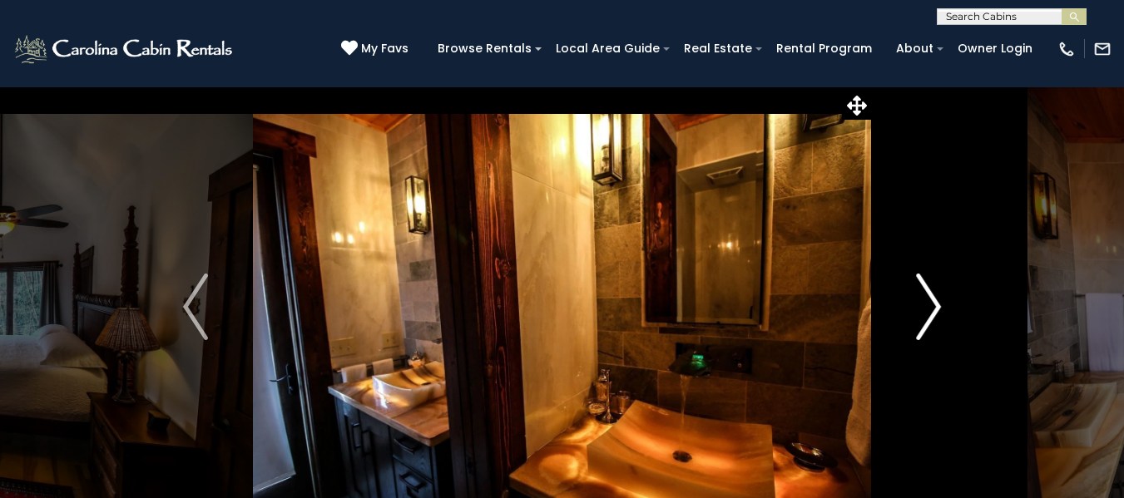
click at [930, 309] on img "Next" at bounding box center [928, 307] width 25 height 67
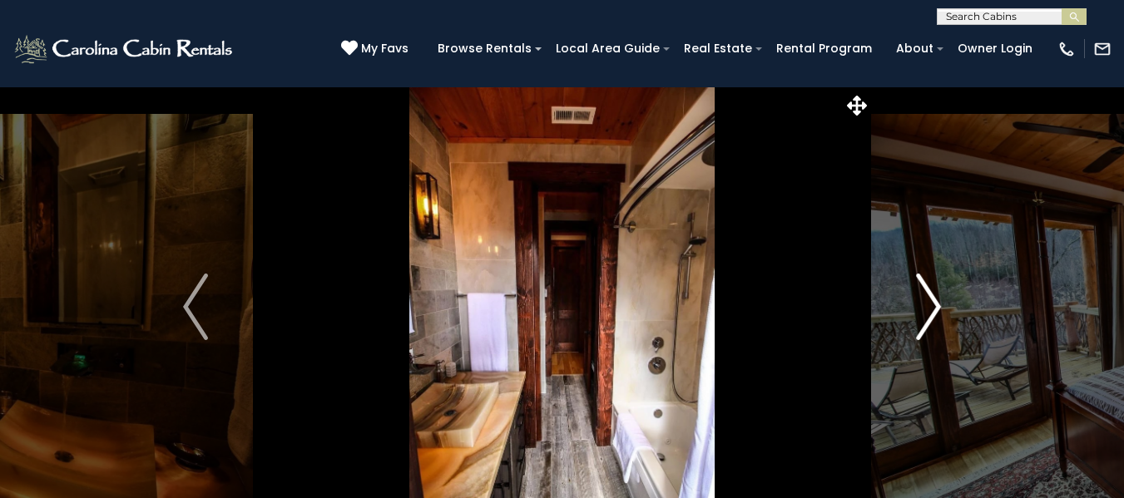
click at [930, 309] on img "Next" at bounding box center [928, 307] width 25 height 67
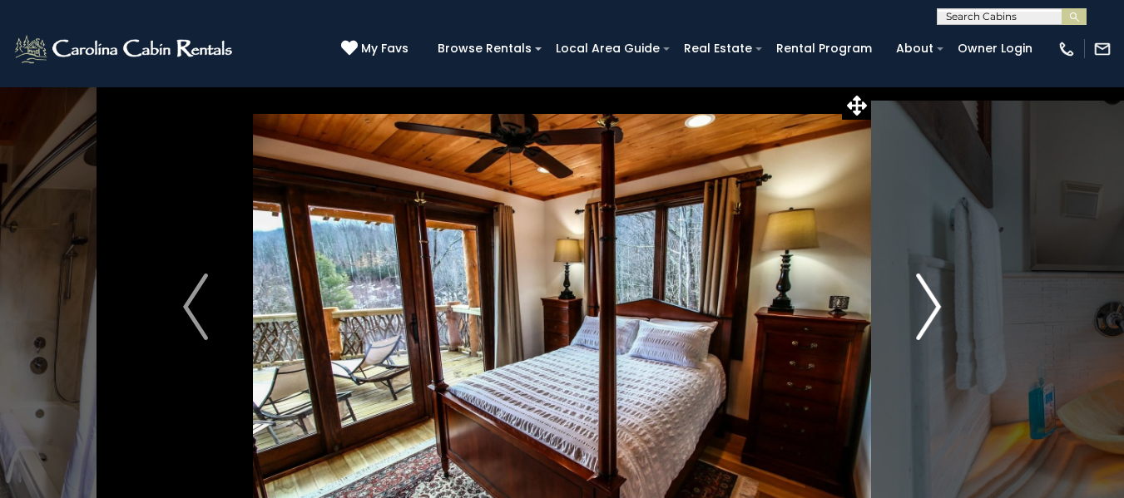
click at [930, 309] on img "Next" at bounding box center [928, 307] width 25 height 67
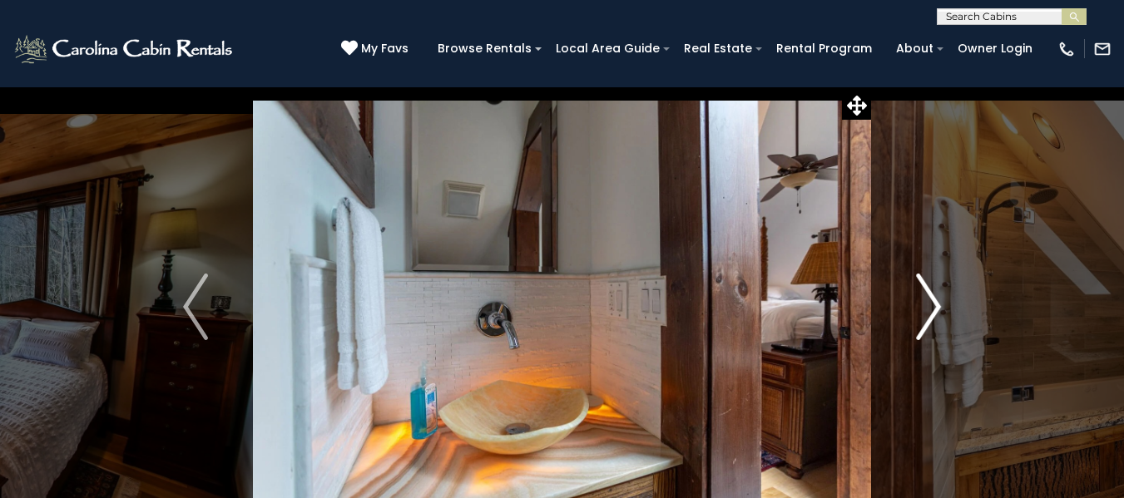
click at [930, 309] on img "Next" at bounding box center [928, 307] width 25 height 67
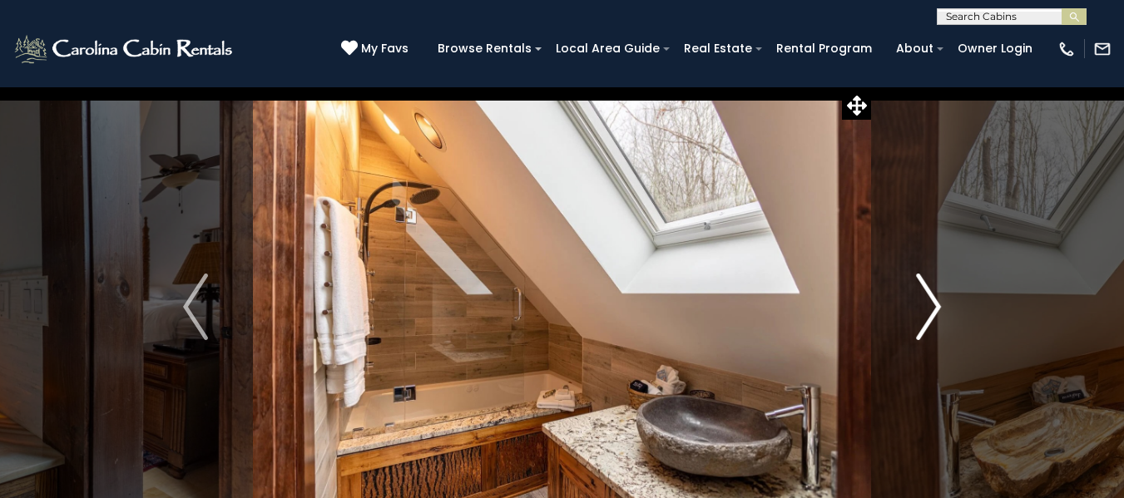
click at [930, 309] on img "Next" at bounding box center [928, 307] width 25 height 67
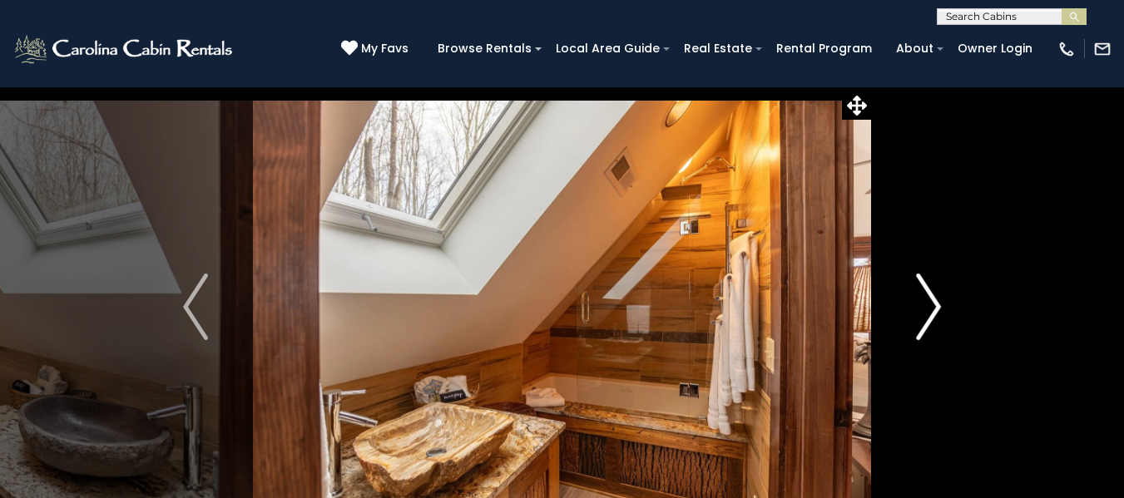
click at [930, 309] on img "Next" at bounding box center [928, 307] width 25 height 67
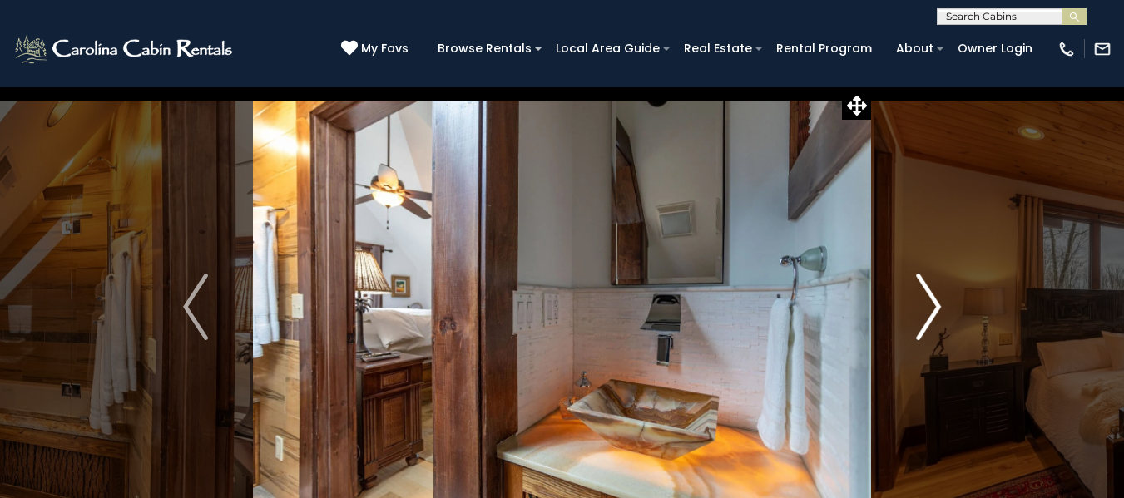
click at [930, 309] on img "Next" at bounding box center [928, 307] width 25 height 67
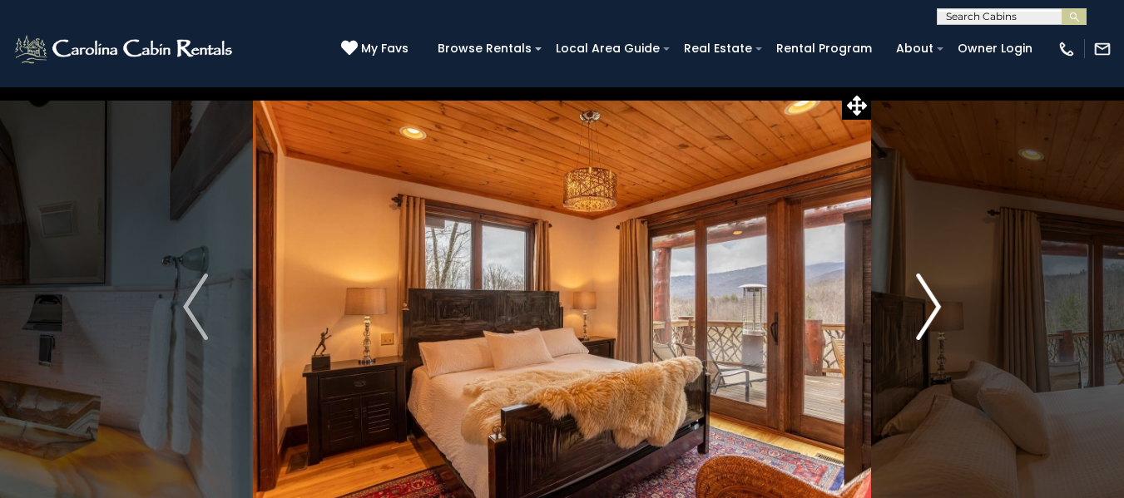
click at [930, 309] on img "Next" at bounding box center [928, 307] width 25 height 67
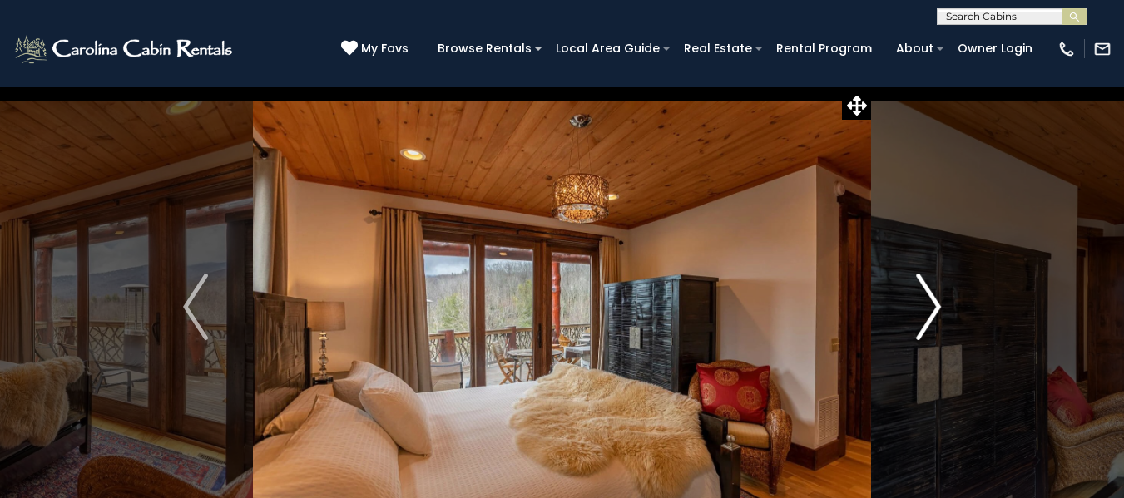
click at [930, 309] on img "Next" at bounding box center [928, 307] width 25 height 67
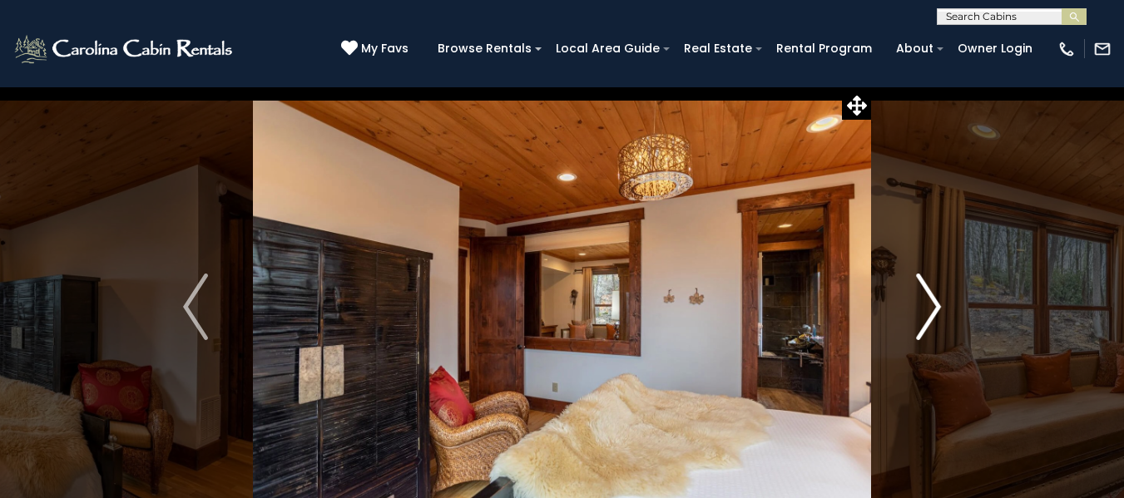
click at [930, 309] on img "Next" at bounding box center [928, 307] width 25 height 67
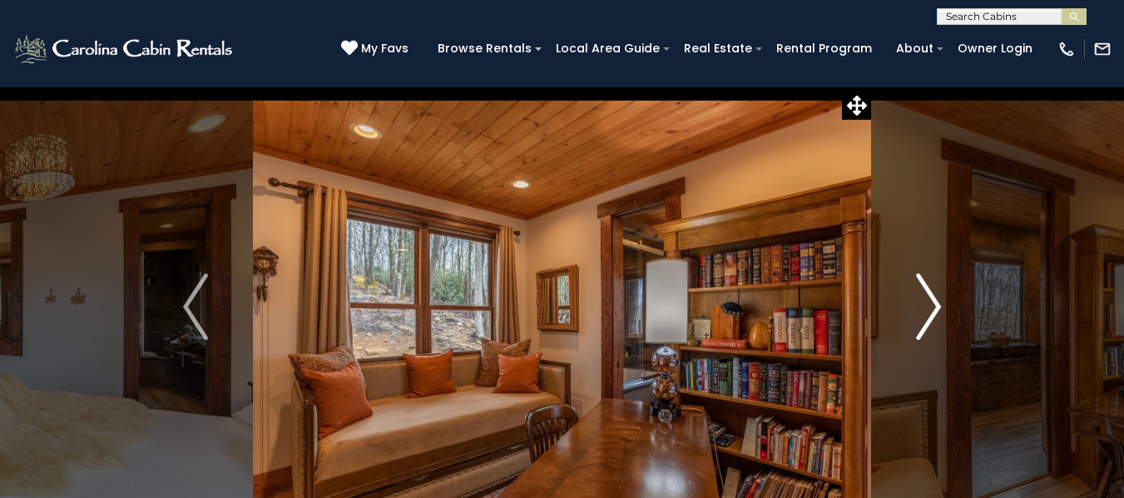
click at [930, 309] on img "Next" at bounding box center [928, 307] width 25 height 67
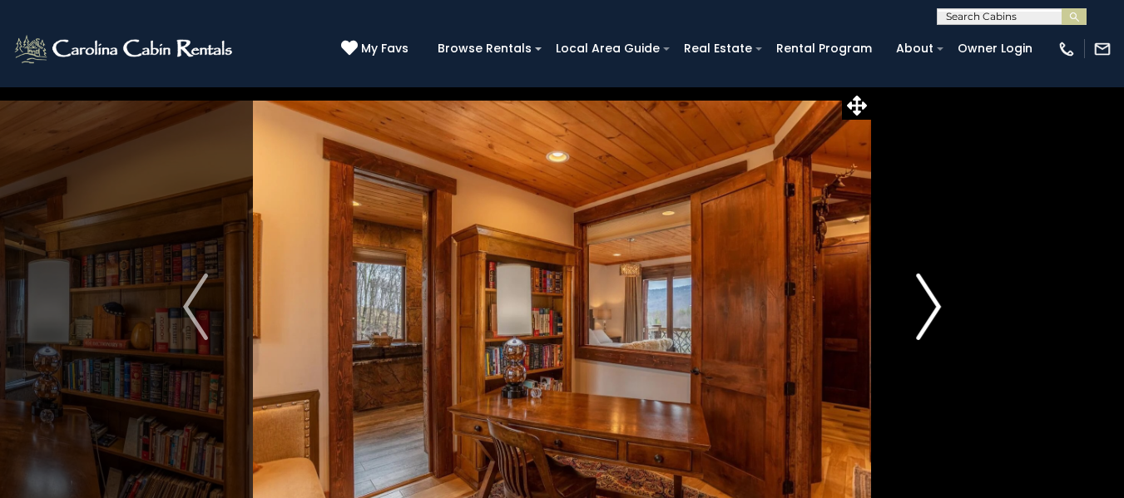
click at [930, 309] on img "Next" at bounding box center [928, 307] width 25 height 67
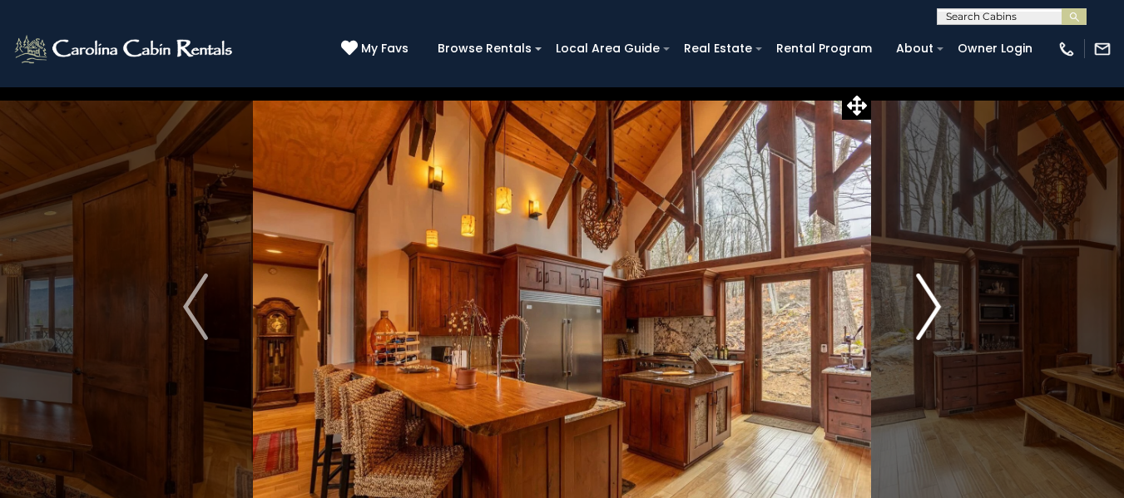
click at [930, 309] on img "Next" at bounding box center [928, 307] width 25 height 67
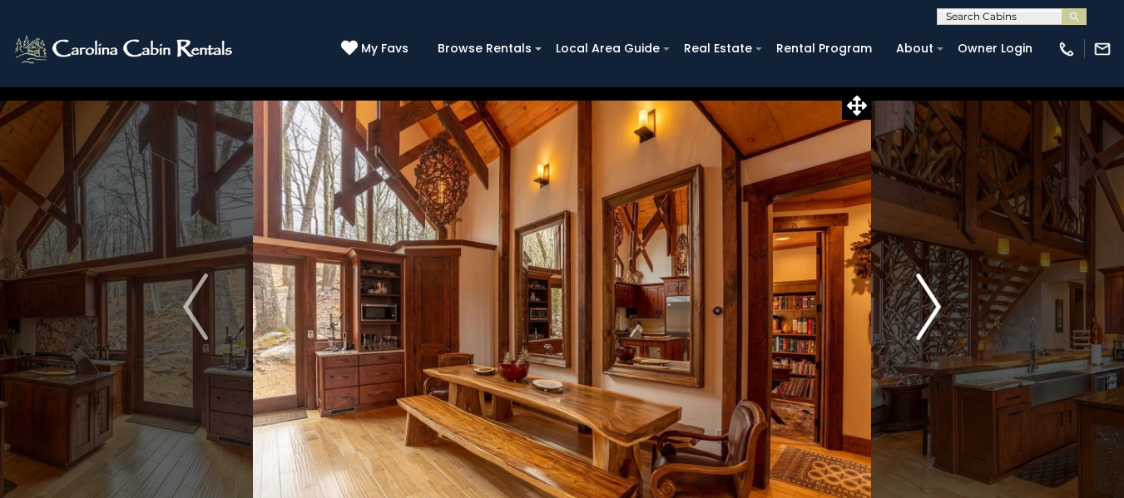
click at [930, 309] on img "Next" at bounding box center [928, 307] width 25 height 67
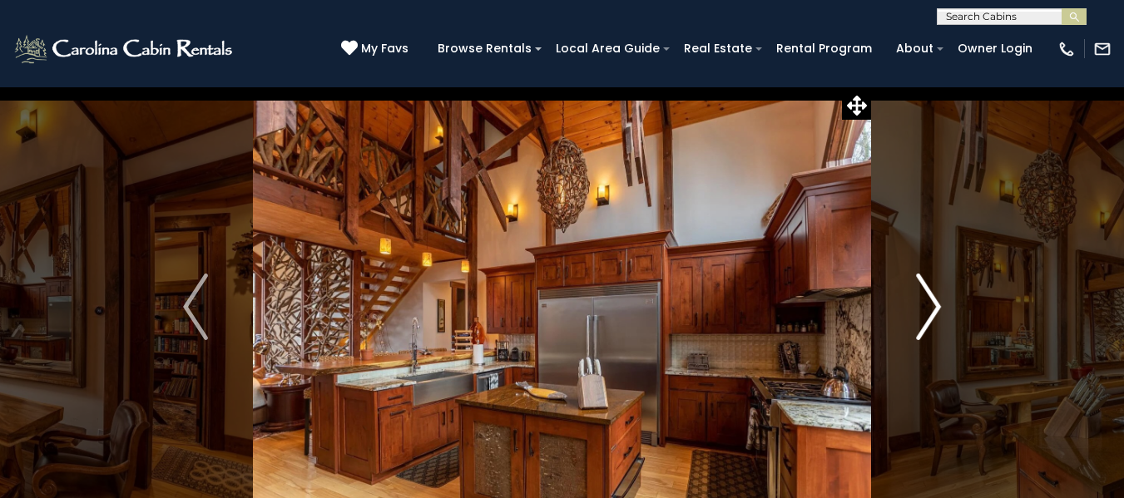
click at [930, 309] on img "Next" at bounding box center [928, 307] width 25 height 67
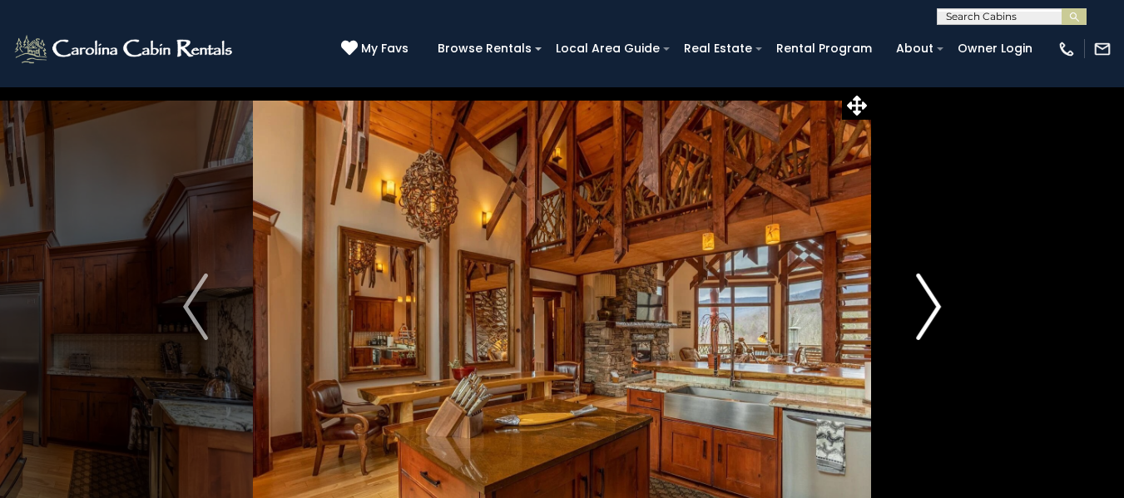
click at [930, 309] on img "Next" at bounding box center [928, 307] width 25 height 67
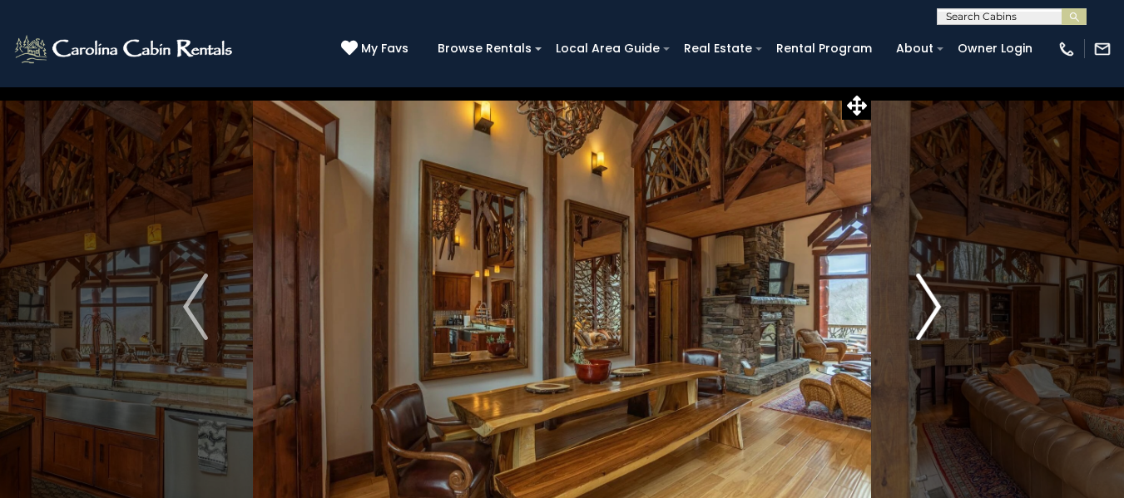
click at [930, 309] on img "Next" at bounding box center [928, 307] width 25 height 67
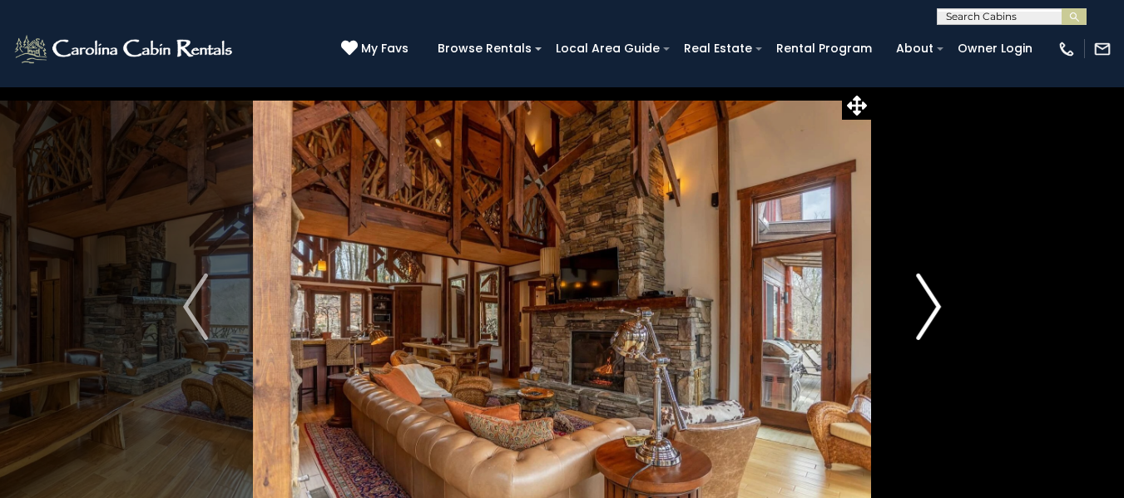
click at [930, 309] on img "Next" at bounding box center [928, 307] width 25 height 67
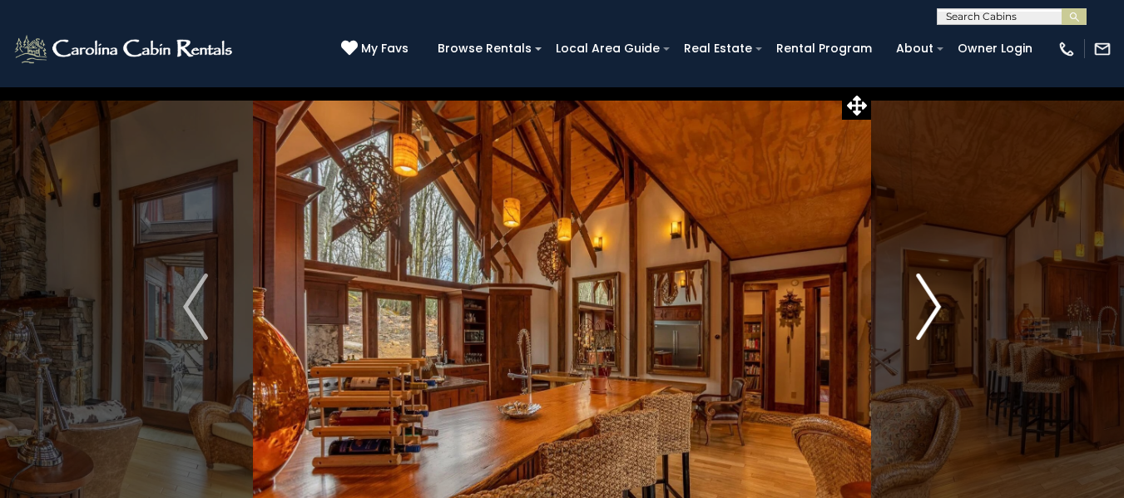
click at [930, 309] on img "Next" at bounding box center [928, 307] width 25 height 67
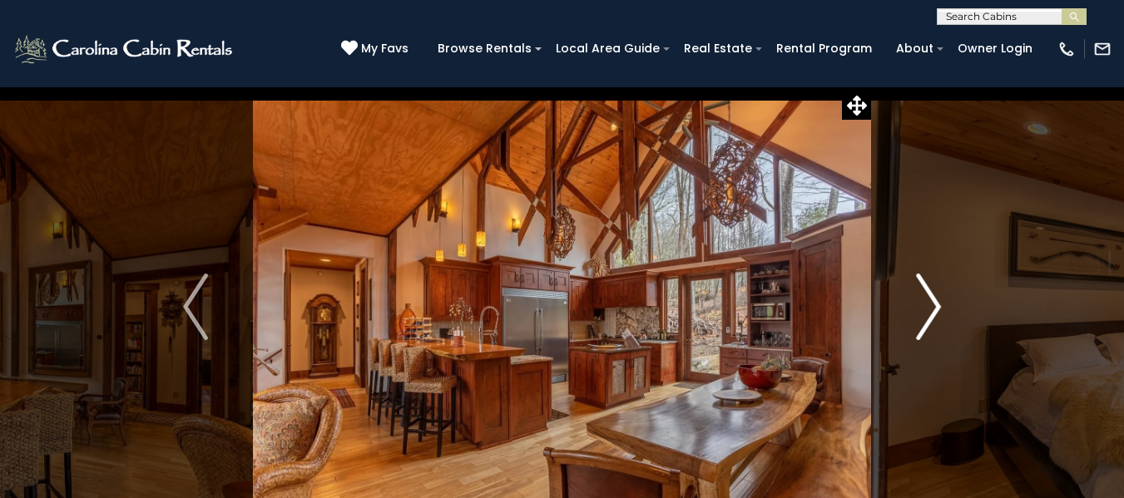
click at [930, 309] on img "Next" at bounding box center [928, 307] width 25 height 67
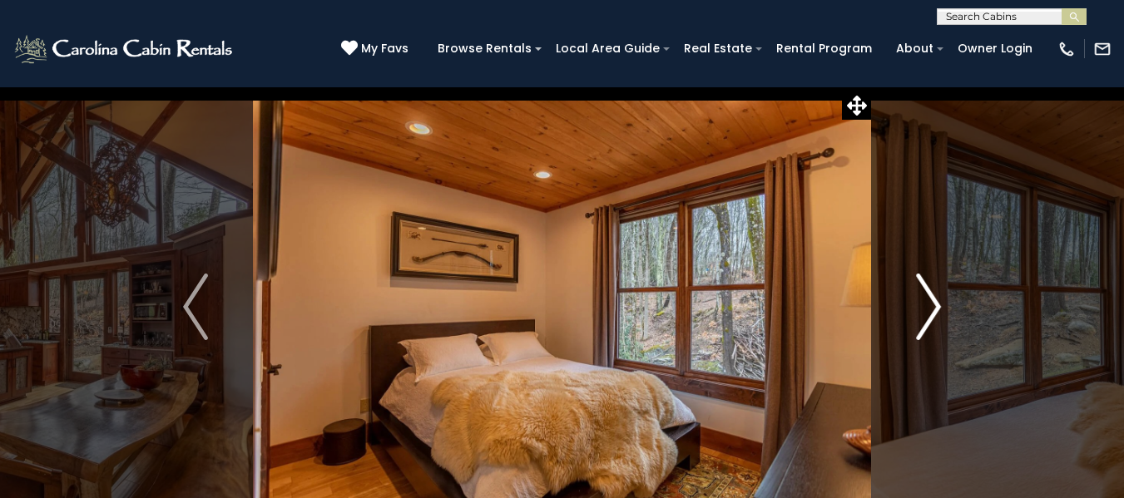
click at [930, 309] on img "Next" at bounding box center [928, 307] width 25 height 67
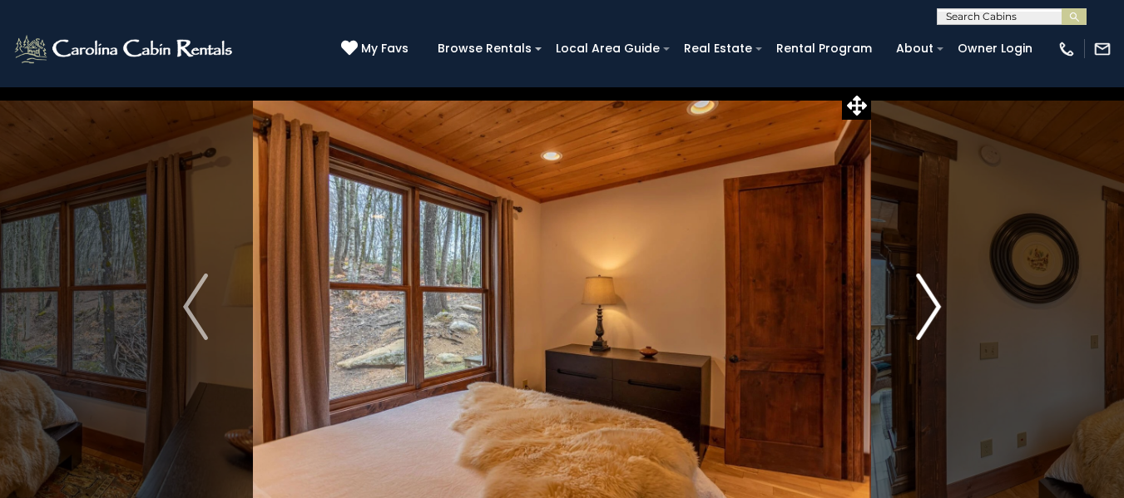
click at [930, 309] on img "Next" at bounding box center [928, 307] width 25 height 67
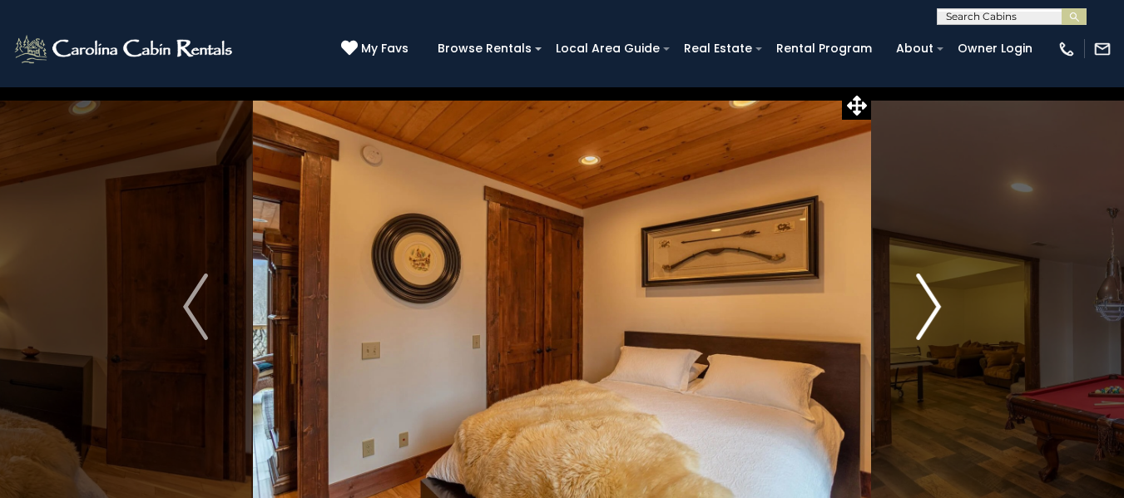
click at [930, 309] on img "Next" at bounding box center [928, 307] width 25 height 67
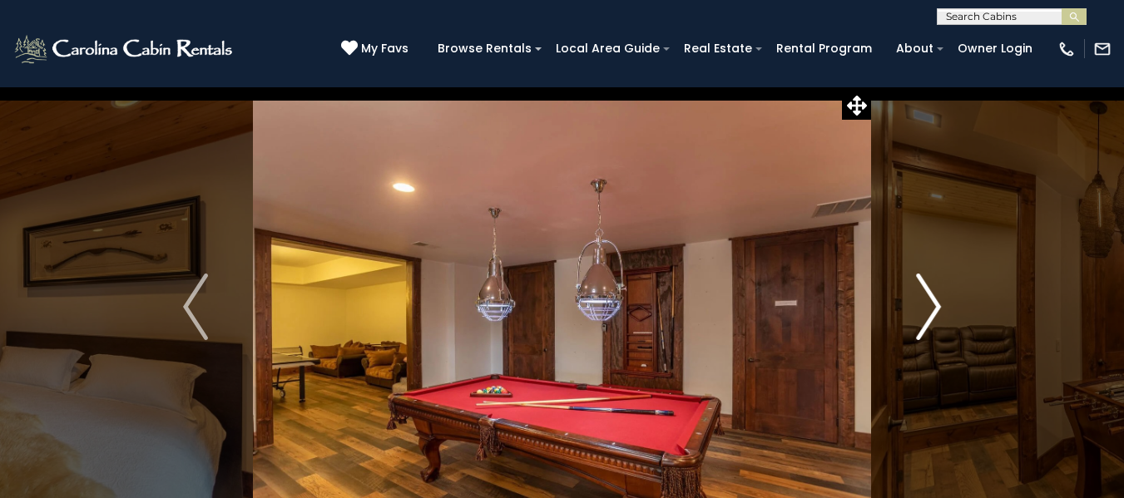
click at [930, 309] on img "Next" at bounding box center [928, 307] width 25 height 67
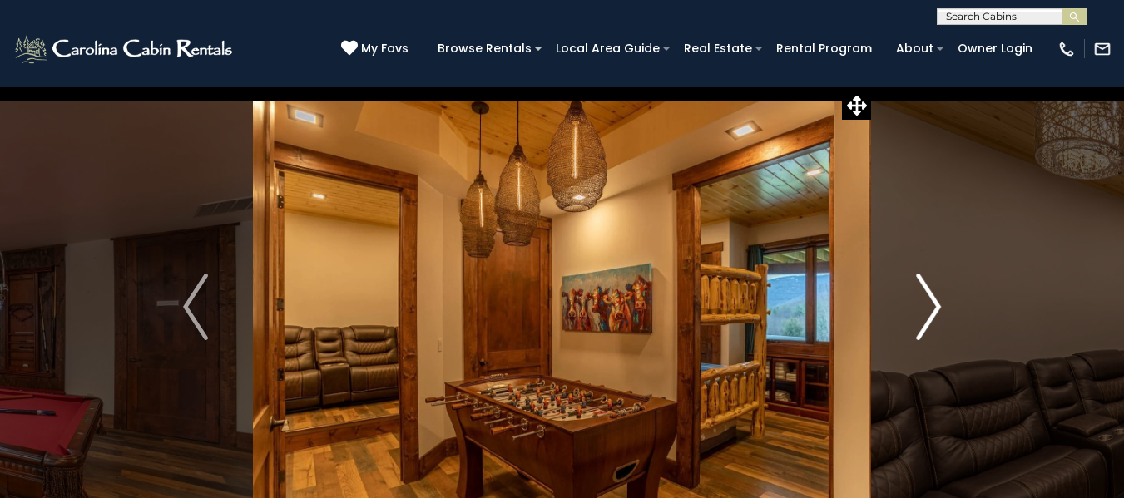
click at [930, 309] on img "Next" at bounding box center [928, 307] width 25 height 67
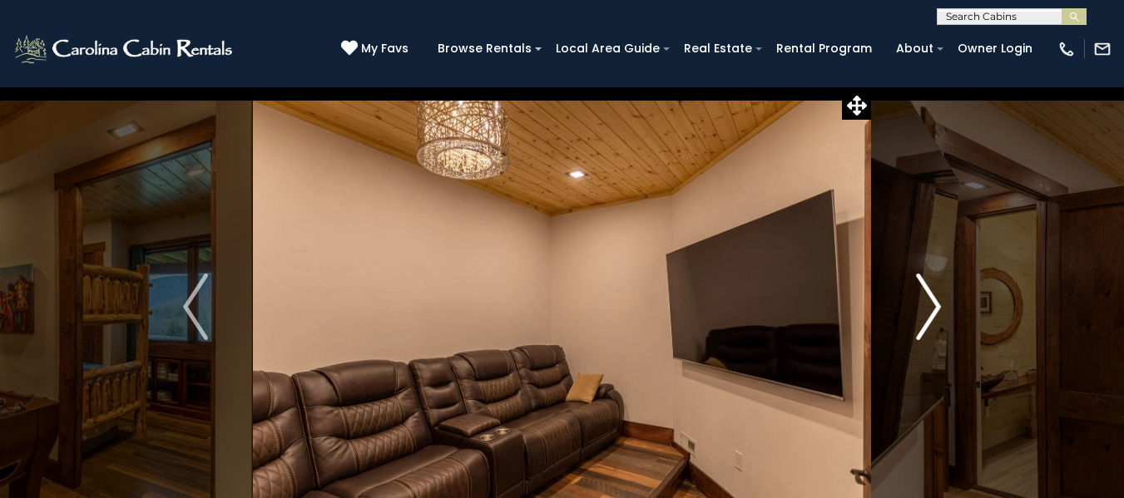
click at [930, 309] on img "Next" at bounding box center [928, 307] width 25 height 67
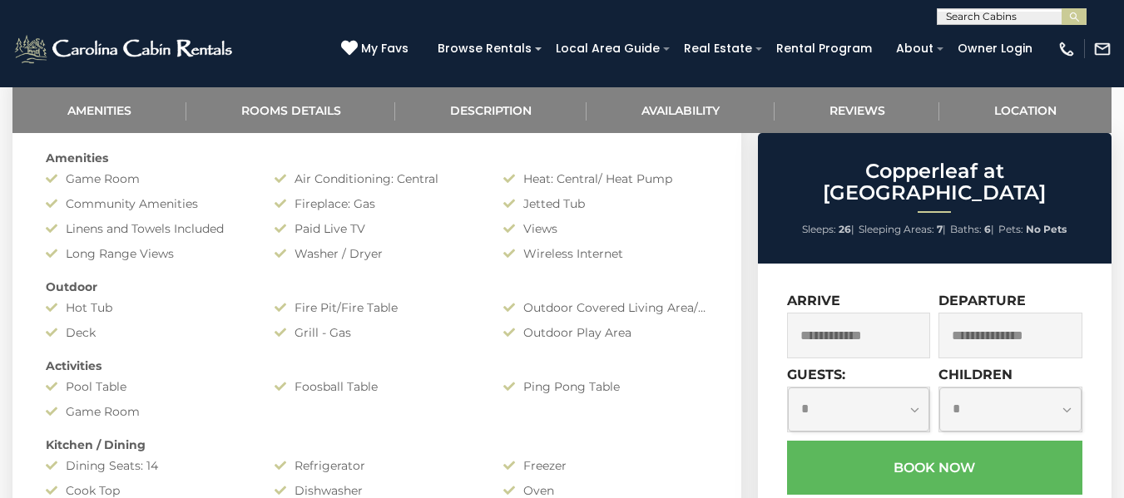
scroll to position [749, 0]
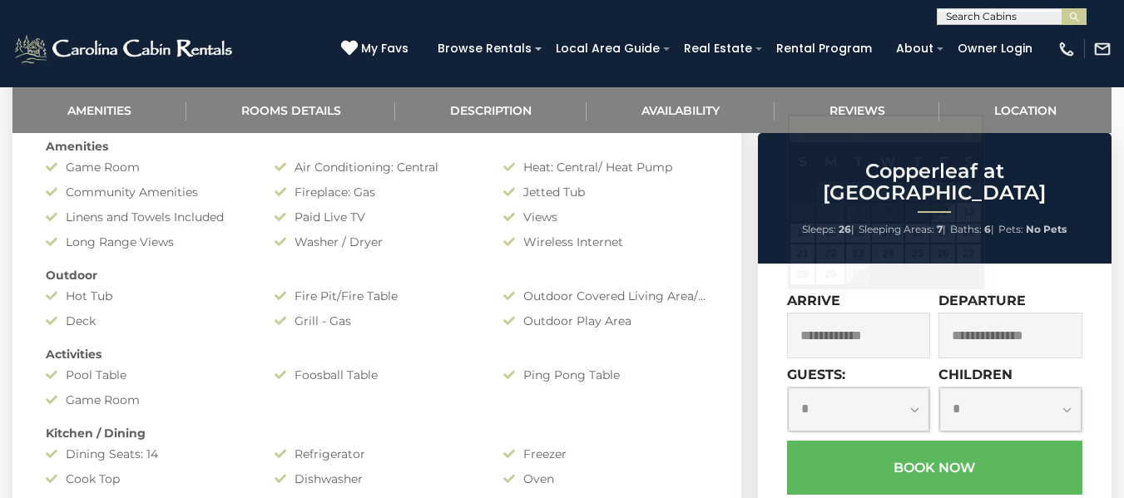
click at [862, 320] on input "text" at bounding box center [859, 336] width 144 height 46
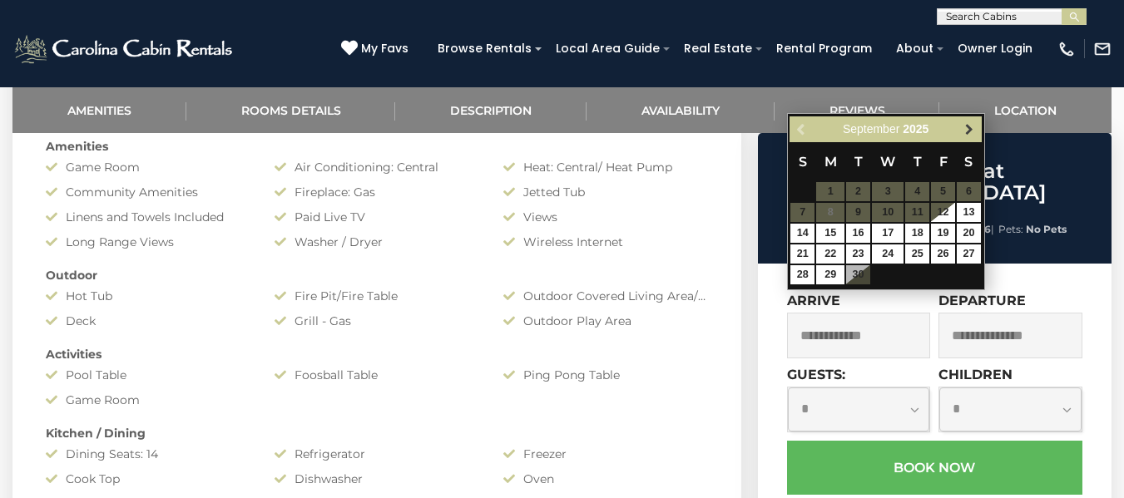
click at [968, 129] on span "Next" at bounding box center [968, 129] width 13 height 13
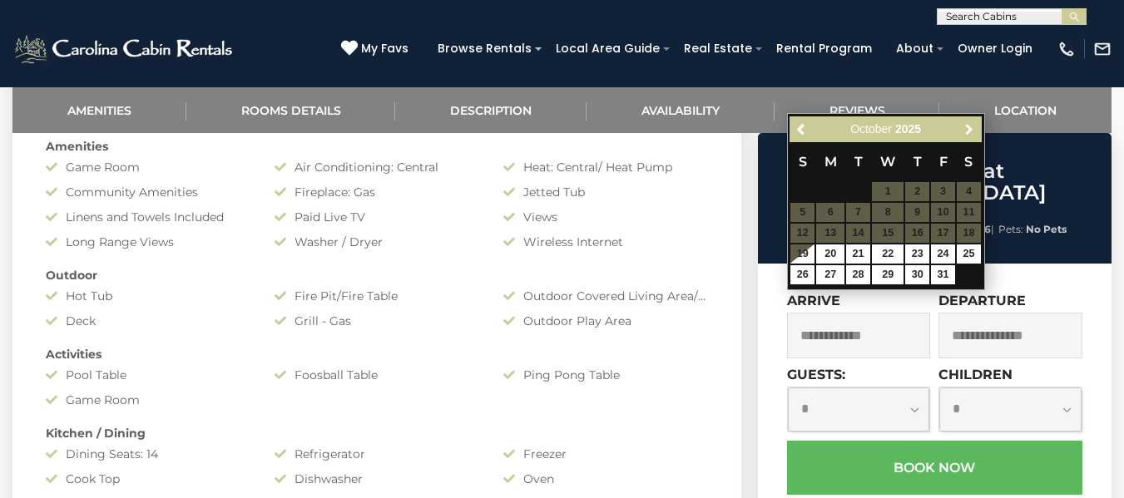
click at [968, 129] on span "Next" at bounding box center [968, 129] width 13 height 13
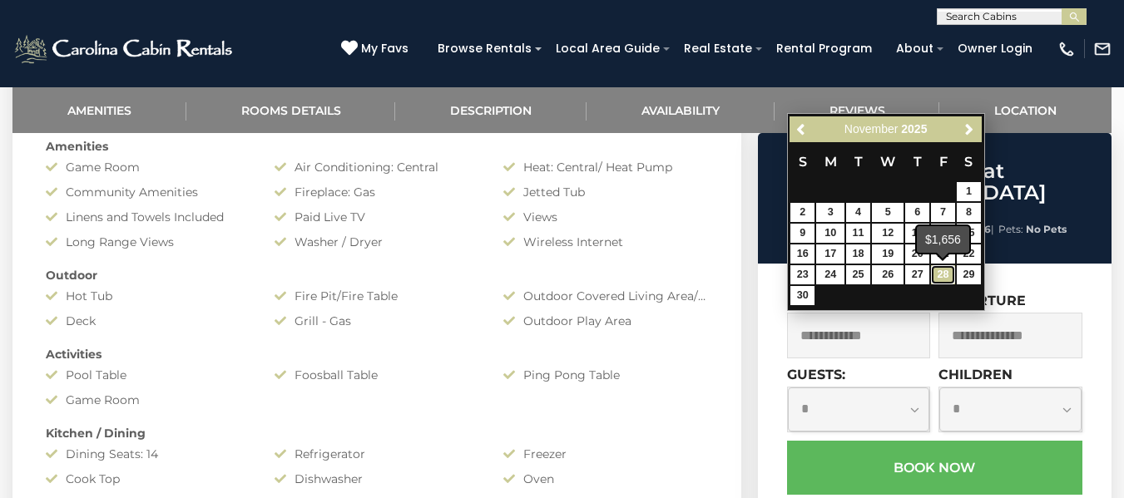
click at [941, 274] on link "28" at bounding box center [943, 274] width 24 height 19
type input "**********"
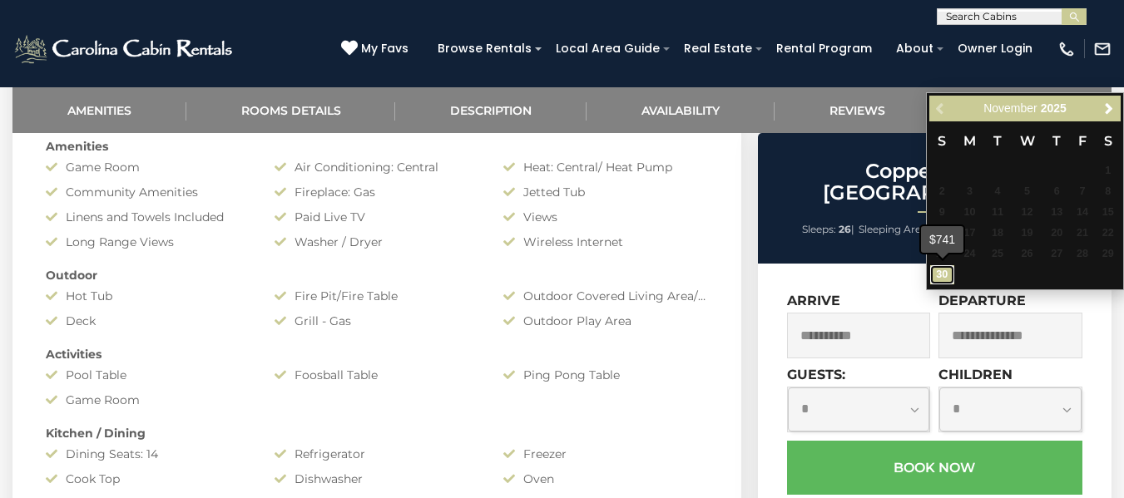
click at [937, 276] on link "30" at bounding box center [942, 274] width 24 height 19
type input "**********"
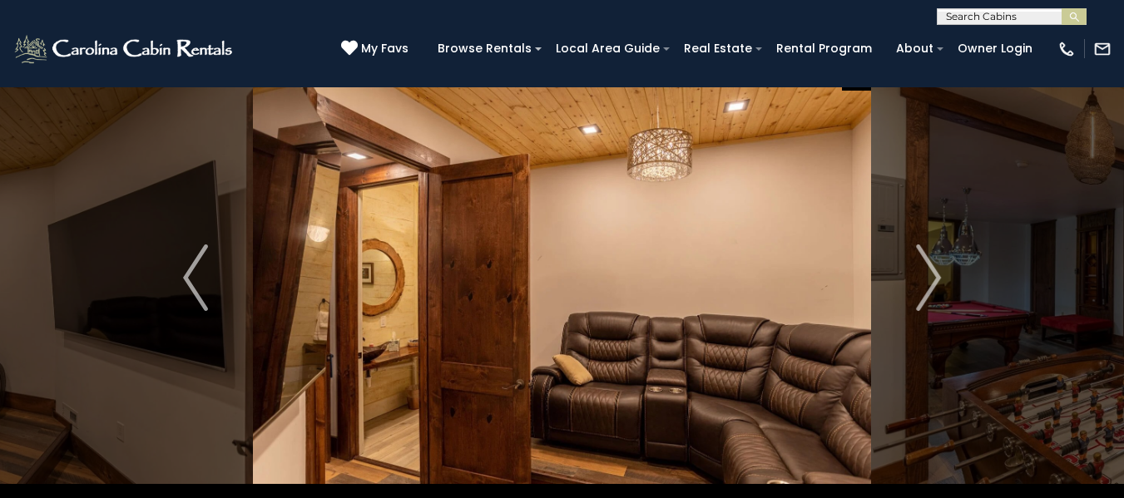
scroll to position [0, 0]
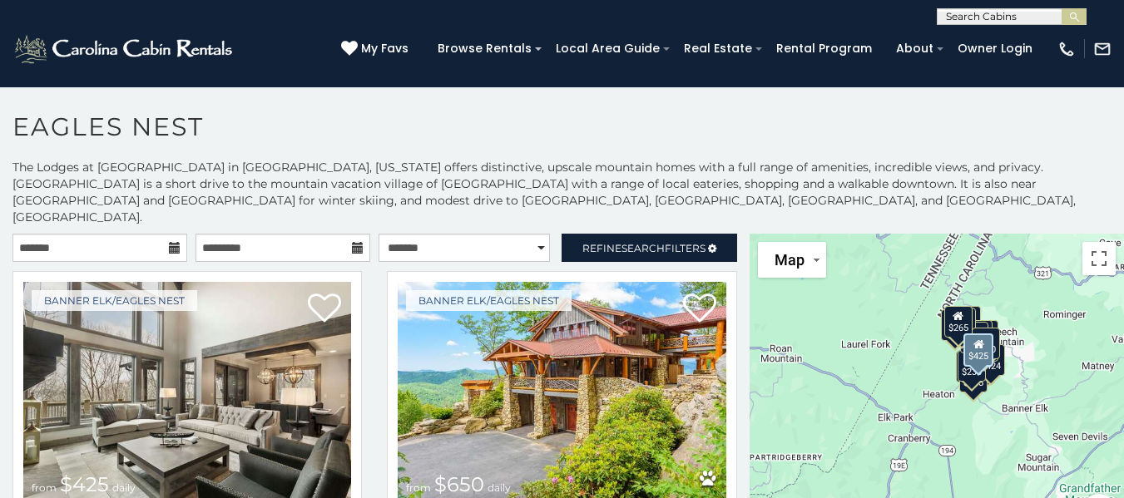
scroll to position [9, 0]
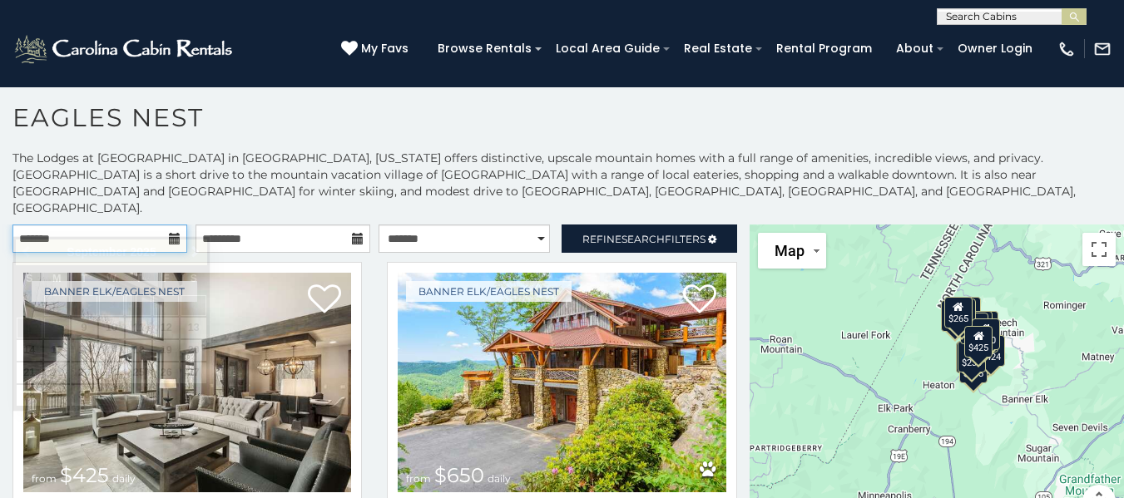
click at [178, 230] on input "text" at bounding box center [99, 239] width 175 height 28
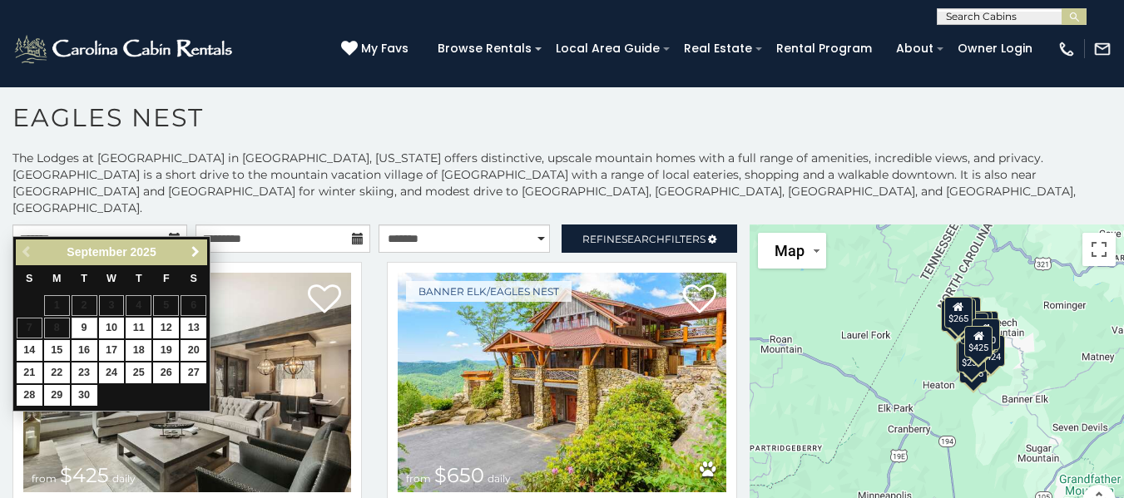
click at [200, 247] on span "Next" at bounding box center [195, 251] width 13 height 13
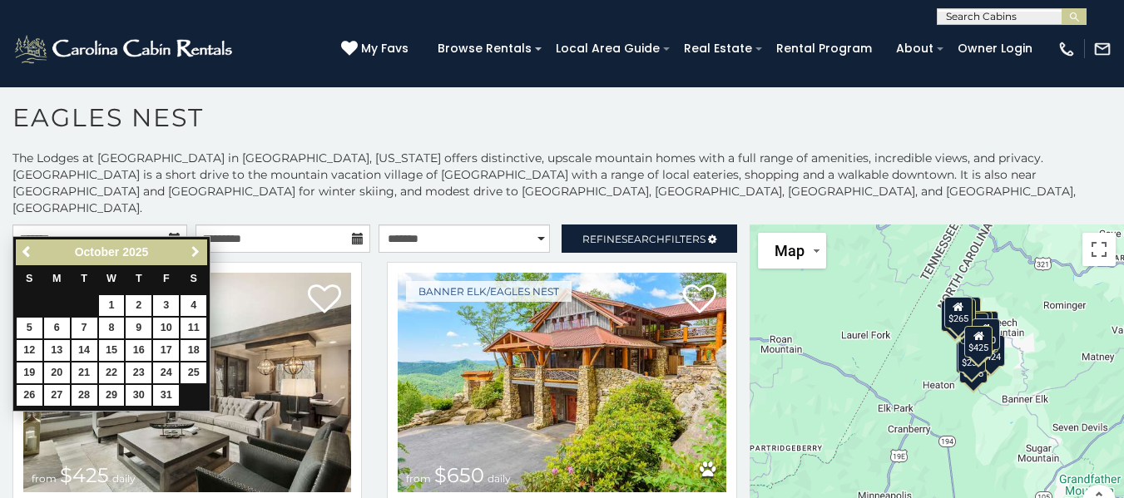
click at [190, 253] on span "Next" at bounding box center [195, 251] width 13 height 13
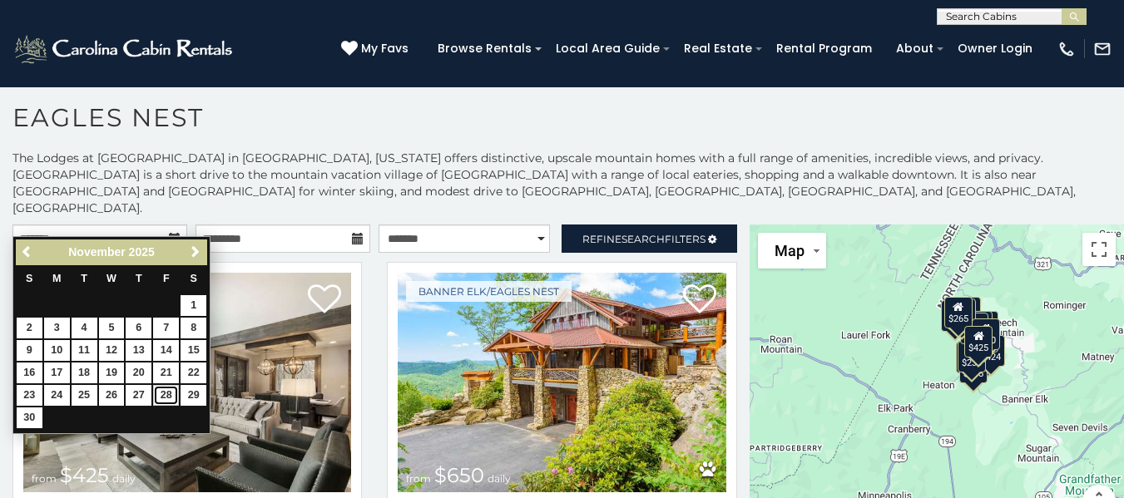
click at [164, 391] on link "28" at bounding box center [166, 395] width 26 height 21
type input "**********"
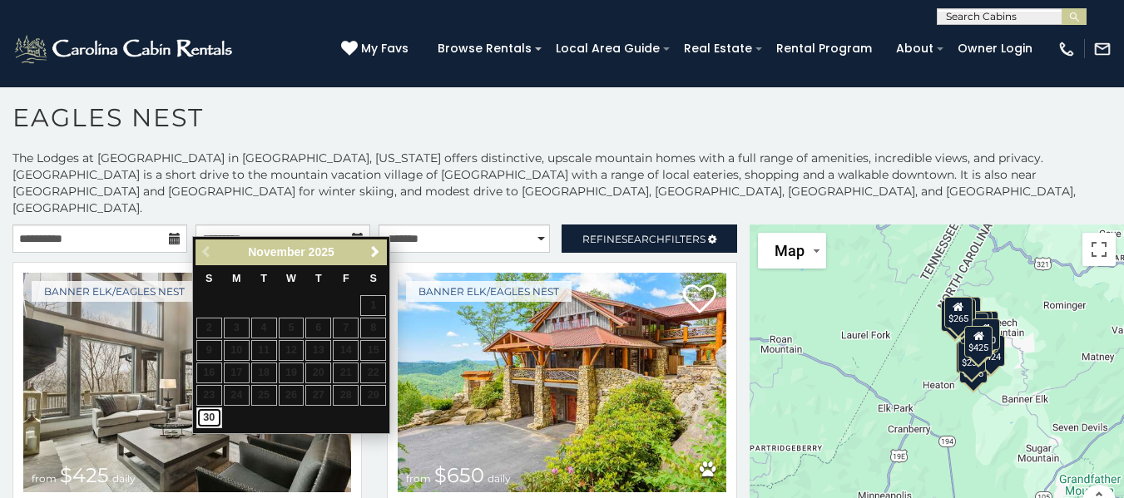
click at [210, 413] on link "30" at bounding box center [209, 418] width 26 height 21
type input "**********"
